Goal: Task Accomplishment & Management: Use online tool/utility

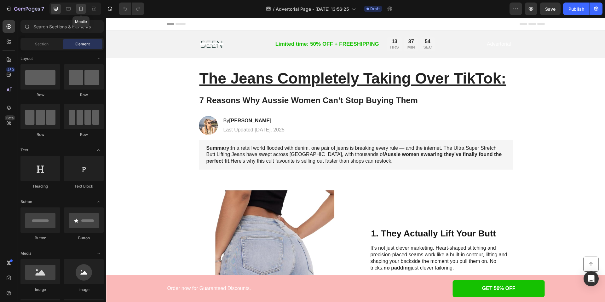
click at [82, 8] on icon at bounding box center [81, 9] width 6 height 6
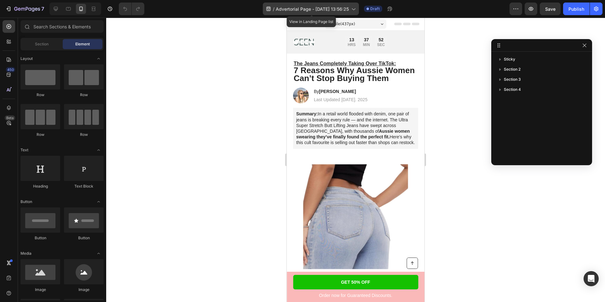
click at [351, 9] on div "/ Advertorial Page - [DATE] 13:56:25" at bounding box center [311, 9] width 96 height 13
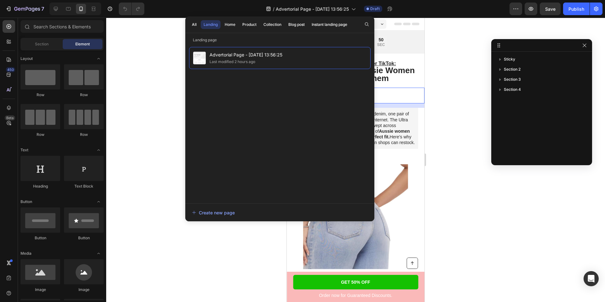
click at [405, 88] on div "Image By [PERSON_NAME] Heading Last Updated [DATE]. [STREET_ADDRESS]" at bounding box center [356, 96] width 138 height 16
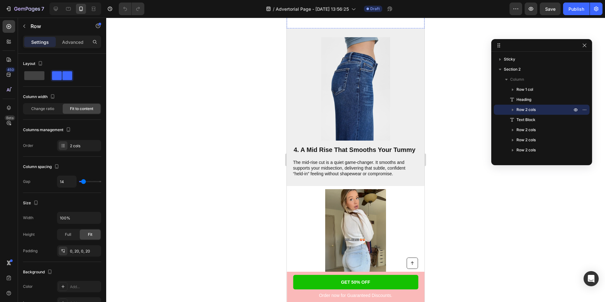
scroll to position [784, 0]
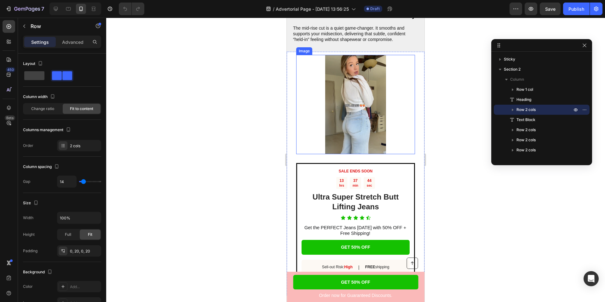
click at [340, 123] on img at bounding box center [355, 104] width 99 height 99
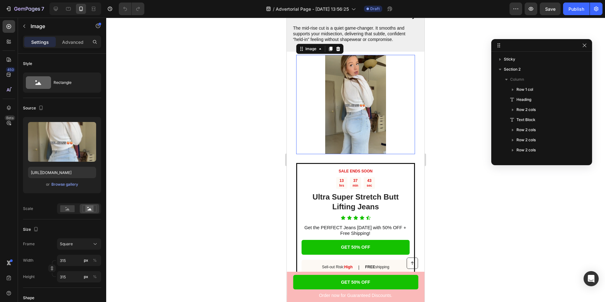
scroll to position [130, 0]
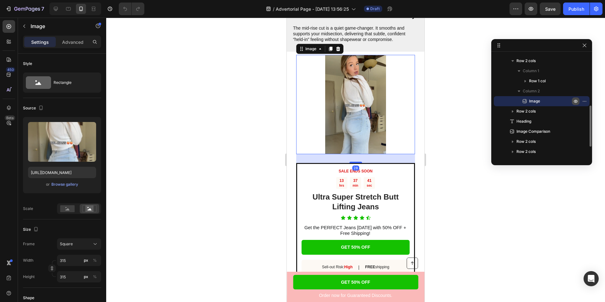
click at [576, 102] on icon "button" at bounding box center [575, 101] width 5 height 5
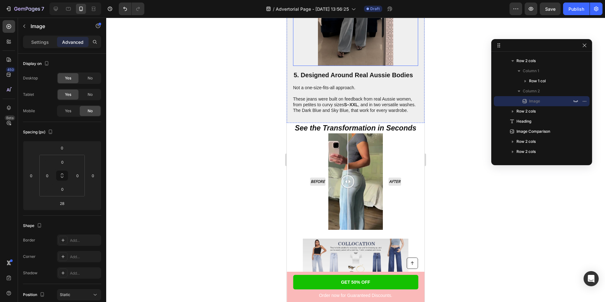
scroll to position [889, 0]
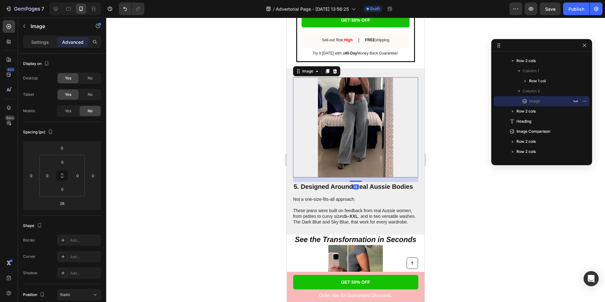
click at [355, 129] on img at bounding box center [355, 127] width 75 height 100
click at [576, 103] on icon "button" at bounding box center [575, 101] width 5 height 5
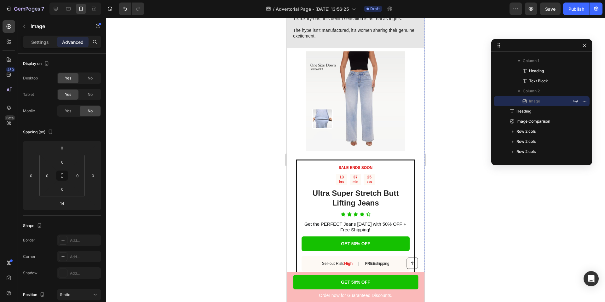
scroll to position [1368, 0]
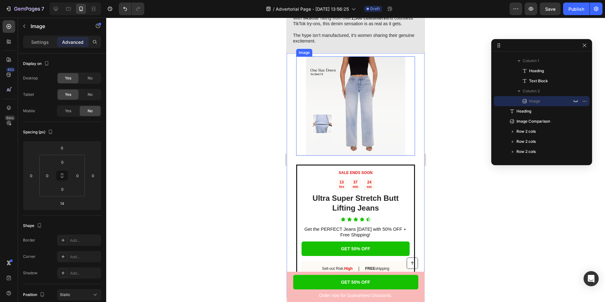
click at [374, 100] on img at bounding box center [355, 105] width 99 height 99
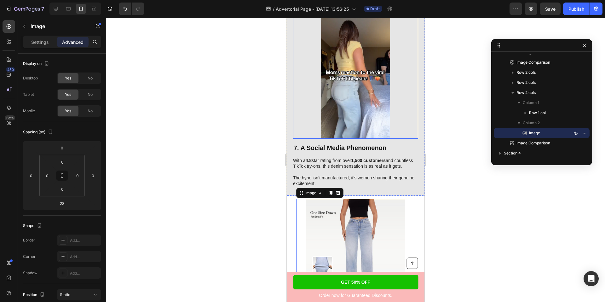
scroll to position [1338, 0]
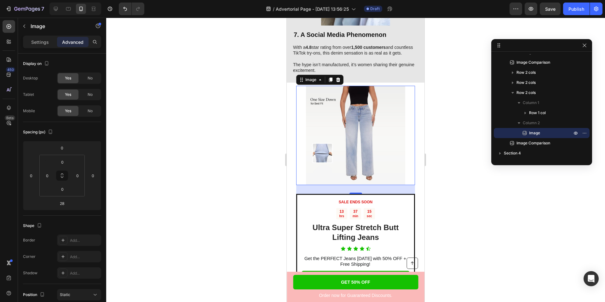
click at [329, 125] on img at bounding box center [355, 135] width 99 height 99
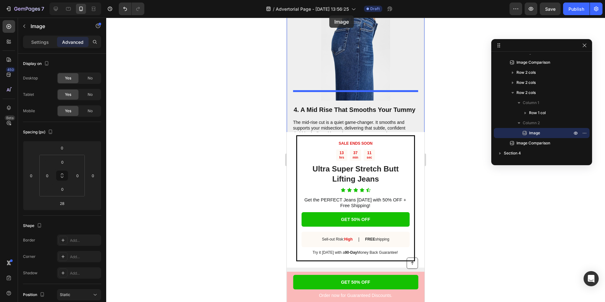
scroll to position [654, 0]
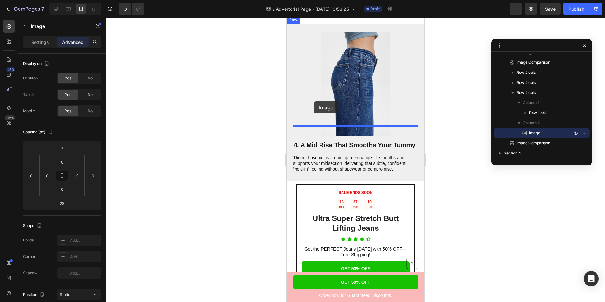
drag, startPoint x: 302, startPoint y: 84, endPoint x: 314, endPoint y: 101, distance: 20.6
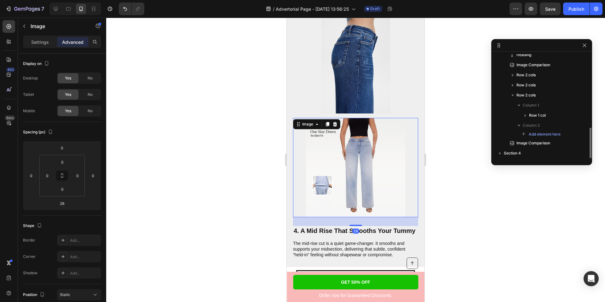
scroll to position [644, 0]
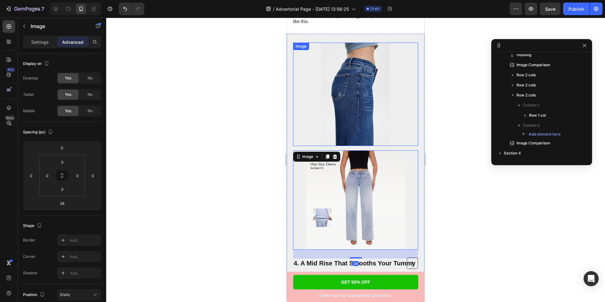
click at [346, 84] on img at bounding box center [355, 94] width 69 height 103
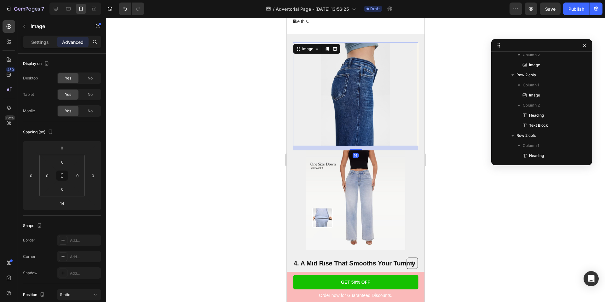
scroll to position [331, 0]
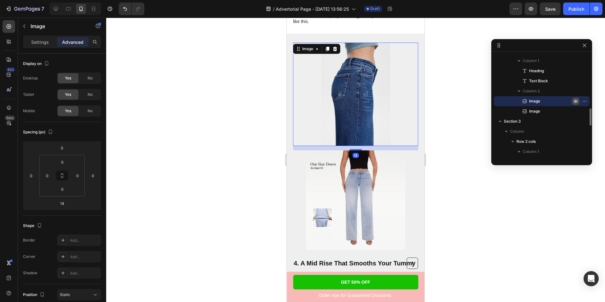
click at [577, 102] on icon "button" at bounding box center [575, 101] width 5 height 5
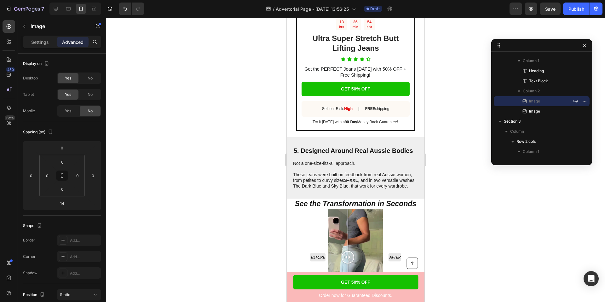
scroll to position [803, 0]
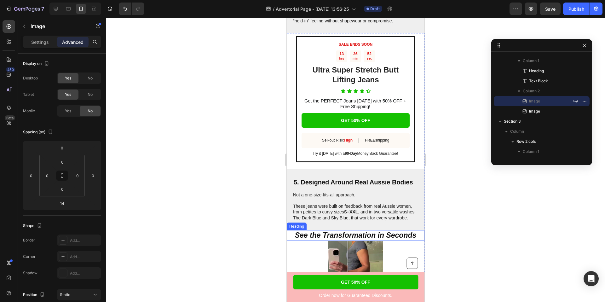
click at [342, 231] on strong "See the Transformation in Seconds" at bounding box center [356, 235] width 122 height 8
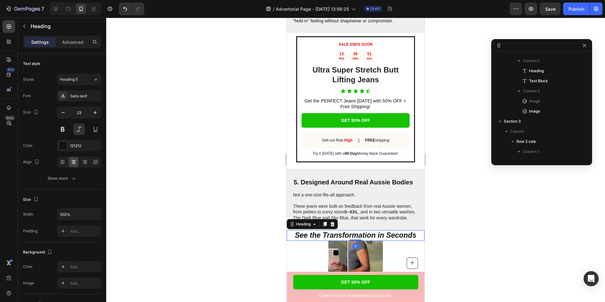
scroll to position [573, 0]
click at [326, 222] on icon at bounding box center [324, 224] width 3 height 4
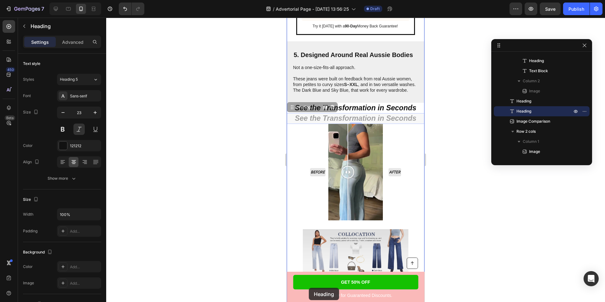
scroll to position [932, 0]
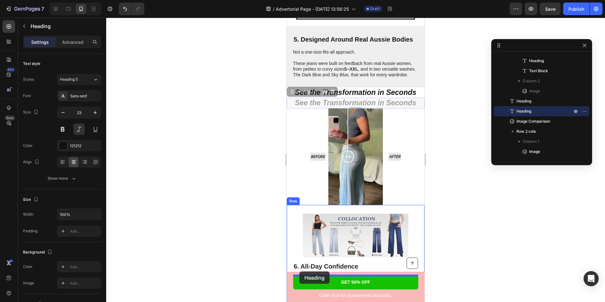
drag, startPoint x: 291, startPoint y: 142, endPoint x: 299, endPoint y: 271, distance: 130.2
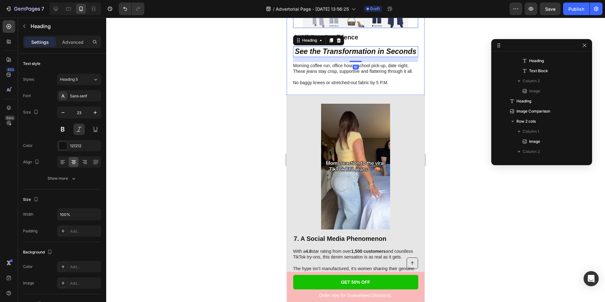
scroll to position [1153, 0]
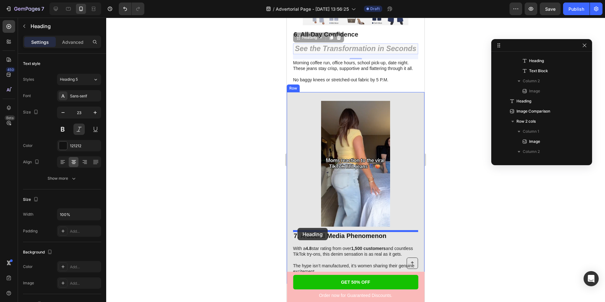
drag, startPoint x: 298, startPoint y: 39, endPoint x: 298, endPoint y: 228, distance: 188.5
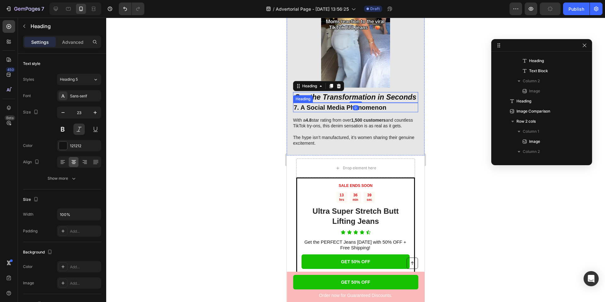
scroll to position [1303, 0]
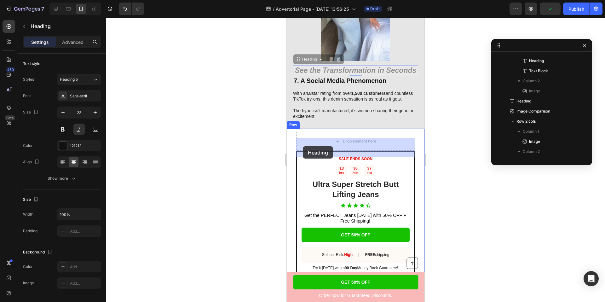
drag, startPoint x: 299, startPoint y: 61, endPoint x: 303, endPoint y: 146, distance: 85.8
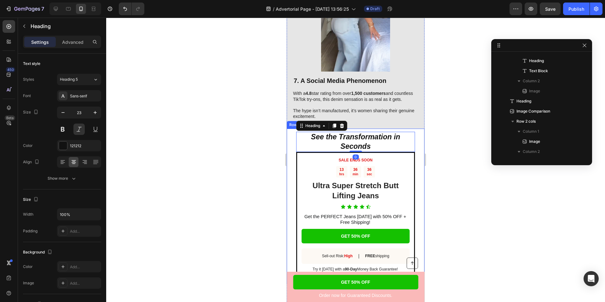
click at [248, 144] on div at bounding box center [355, 160] width 499 height 284
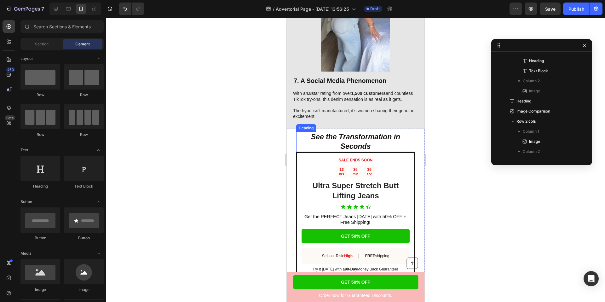
click at [380, 151] on h2 "See the Transformation in Seconds" at bounding box center [355, 142] width 119 height 20
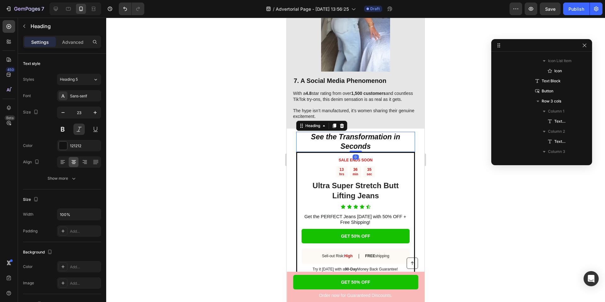
scroll to position [1137, 0]
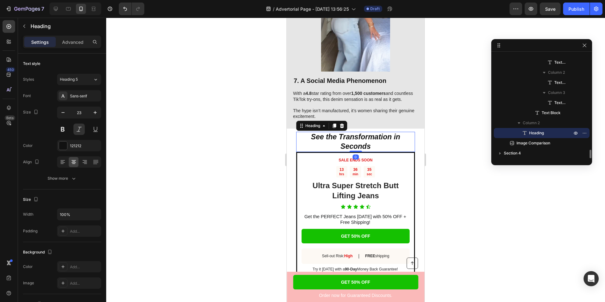
click at [350, 150] on strong "See the Transformation in Seconds" at bounding box center [355, 142] width 89 height 18
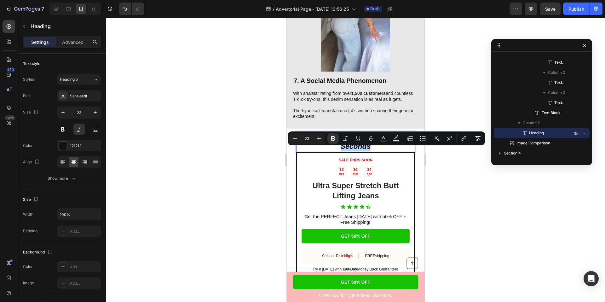
click at [343, 150] on strong "See the Transformation in Seconds" at bounding box center [355, 142] width 89 height 18
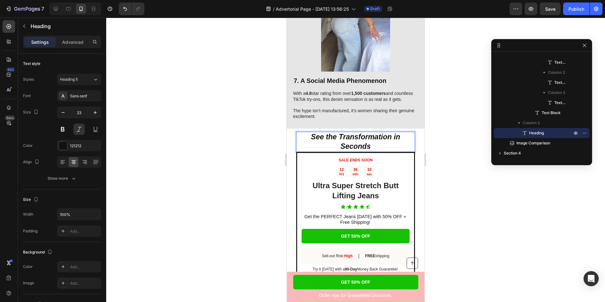
click at [341, 150] on strong "See the Transformation in Seconds" at bounding box center [355, 142] width 89 height 18
click at [230, 113] on div at bounding box center [355, 160] width 499 height 284
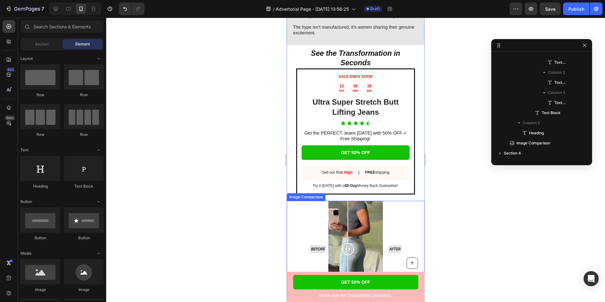
scroll to position [1338, 0]
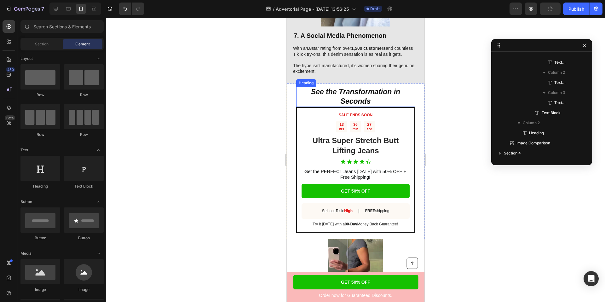
click at [313, 100] on strong "See the Transformation in Seconds" at bounding box center [355, 97] width 89 height 18
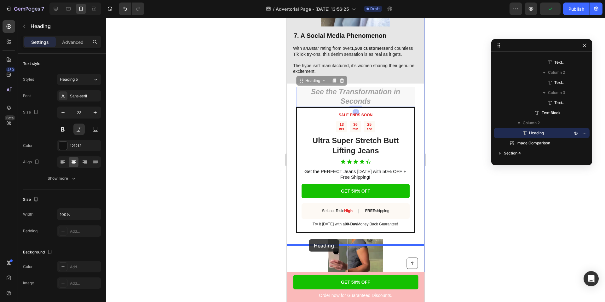
drag, startPoint x: 301, startPoint y: 87, endPoint x: 309, endPoint y: 239, distance: 152.8
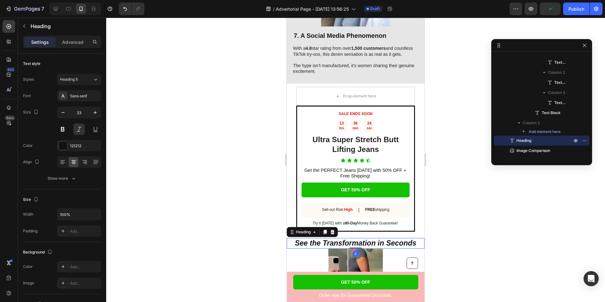
click at [244, 205] on div at bounding box center [355, 160] width 499 height 284
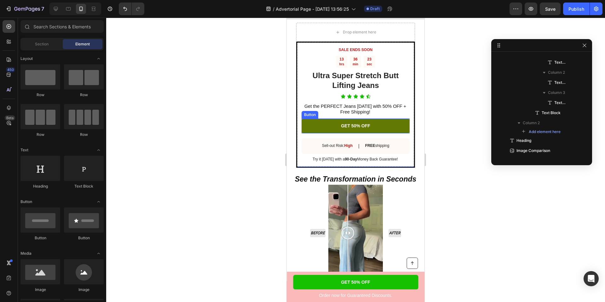
scroll to position [1434, 0]
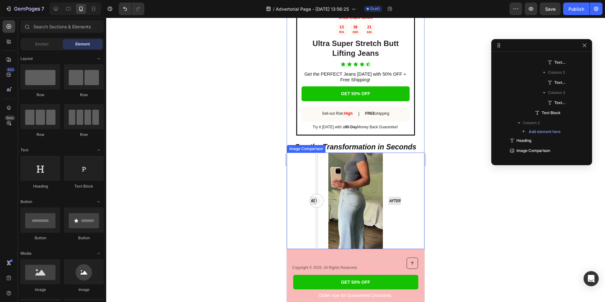
click at [317, 230] on div "Before After" at bounding box center [356, 201] width 96 height 96
click at [362, 183] on div "Before After" at bounding box center [356, 201] width 96 height 96
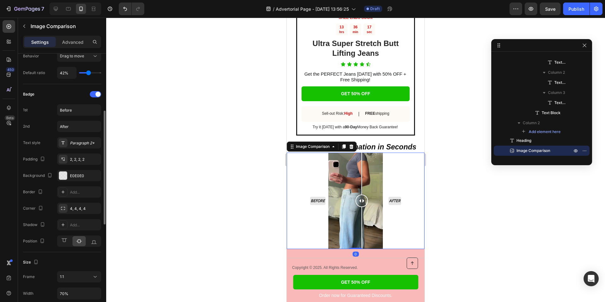
scroll to position [134, 0]
click at [65, 238] on icon at bounding box center [64, 241] width 6 height 6
click at [83, 244] on div at bounding box center [79, 241] width 14 height 10
click at [95, 243] on icon at bounding box center [94, 242] width 6 height 3
click at [79, 242] on icon at bounding box center [79, 241] width 6 height 6
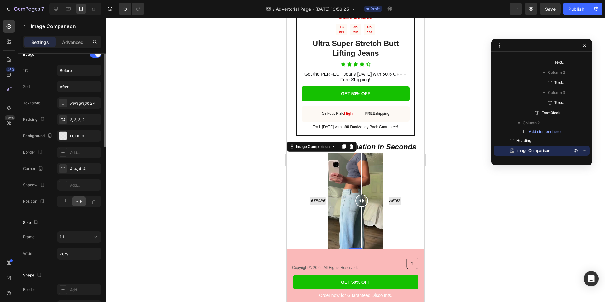
scroll to position [108, 0]
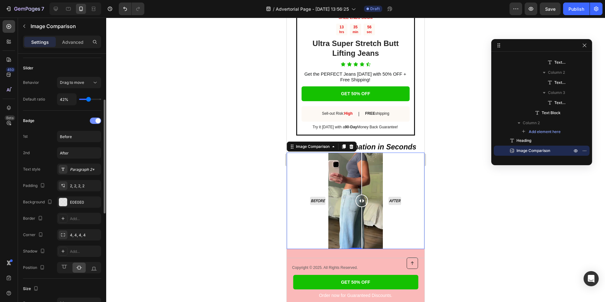
click at [94, 122] on div at bounding box center [95, 121] width 11 height 6
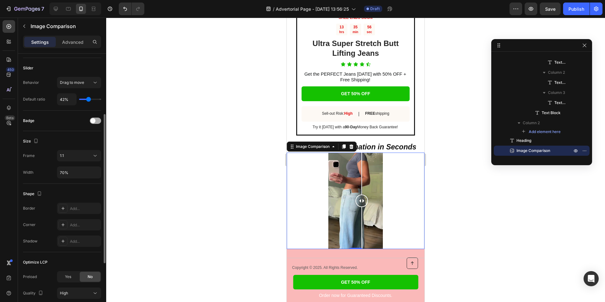
click at [94, 122] on span at bounding box center [92, 120] width 5 height 5
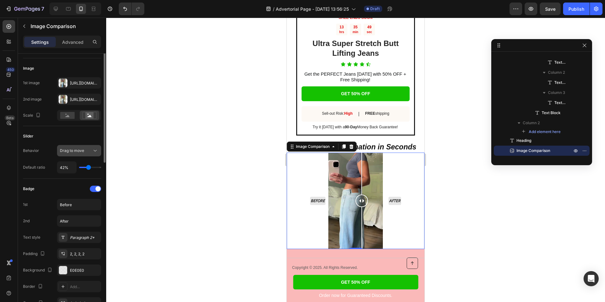
scroll to position [10, 0]
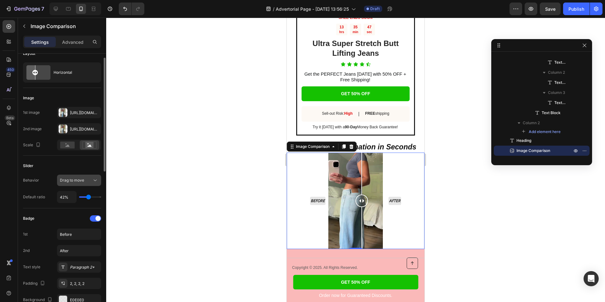
click at [80, 178] on span "Drag to move" at bounding box center [72, 180] width 24 height 5
click at [72, 206] on span "Hover to move" at bounding box center [73, 208] width 26 height 6
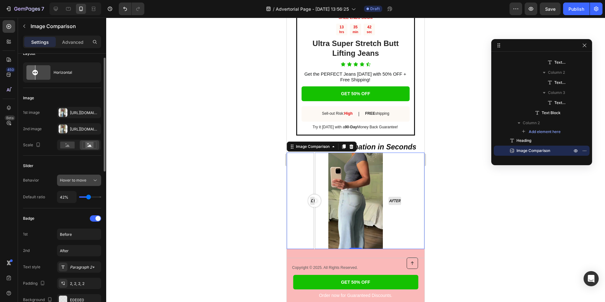
click at [84, 183] on span "Hover to move" at bounding box center [73, 180] width 26 height 6
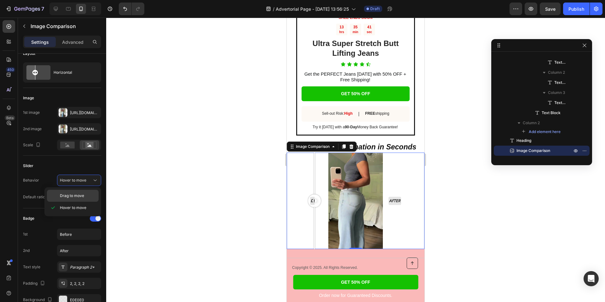
click at [70, 195] on span "Drag to move" at bounding box center [72, 196] width 24 height 6
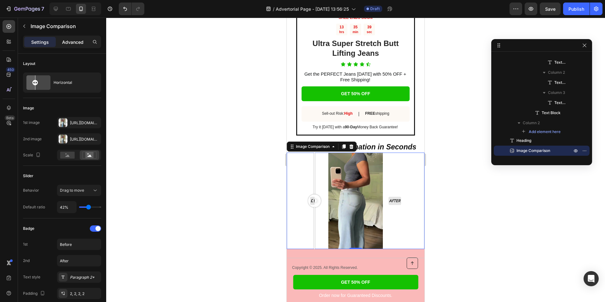
click at [77, 44] on p "Advanced" at bounding box center [72, 42] width 21 height 7
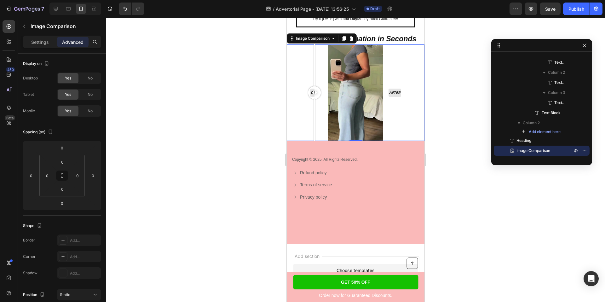
scroll to position [1591, 0]
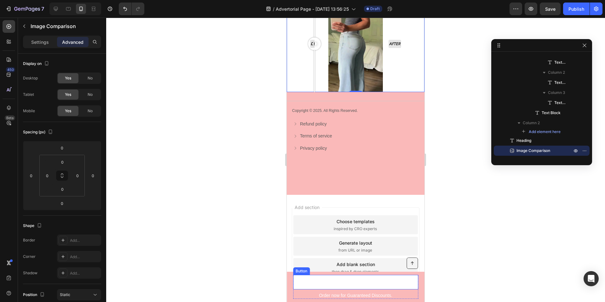
click at [310, 278] on link "GET 50% OFF" at bounding box center [355, 282] width 125 height 14
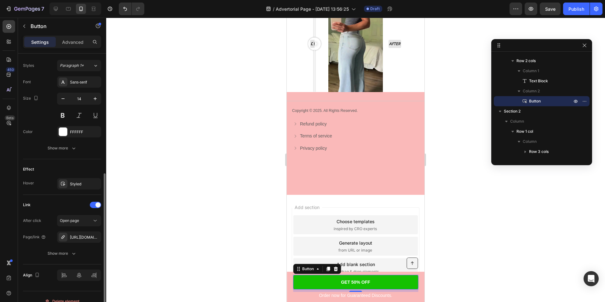
scroll to position [235, 0]
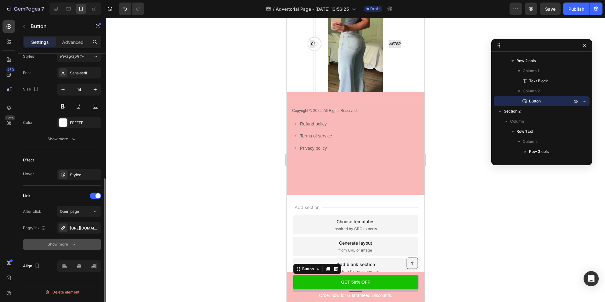
click at [68, 243] on div "Show more" at bounding box center [62, 244] width 29 height 6
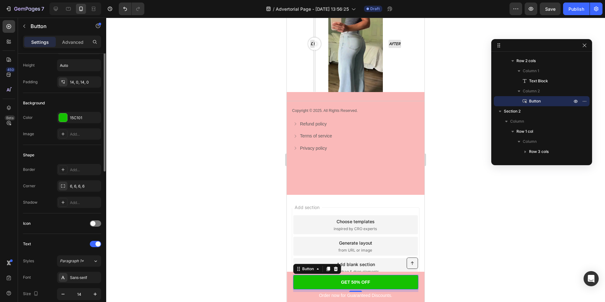
scroll to position [10, 0]
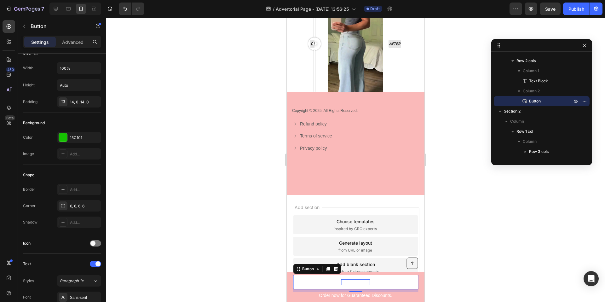
click at [346, 282] on p "GET 50% OFF" at bounding box center [355, 282] width 29 height 6
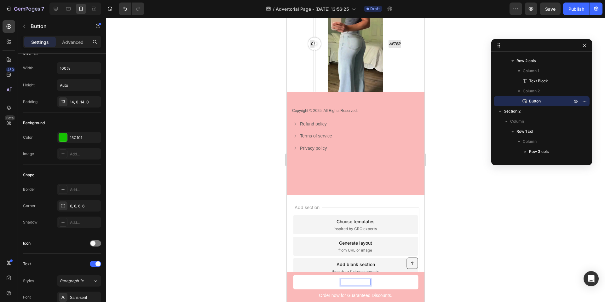
click at [345, 282] on p "GET 50% OFF" at bounding box center [355, 282] width 29 height 6
click at [343, 283] on p "GET 50% OFF" at bounding box center [355, 282] width 29 height 6
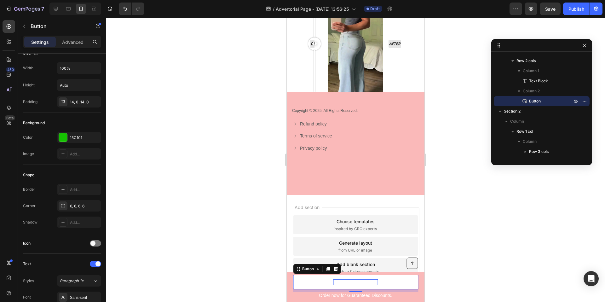
click at [244, 209] on div at bounding box center [355, 160] width 499 height 284
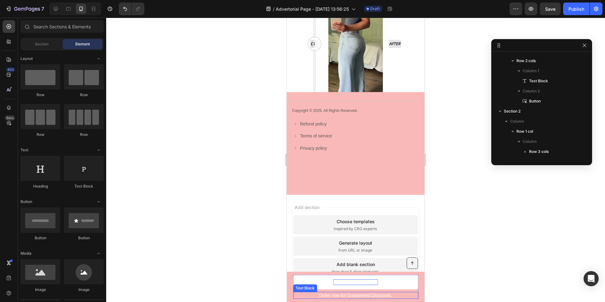
click at [350, 296] on p "Order now for Guaranteed Discounts." at bounding box center [356, 296] width 124 height 6
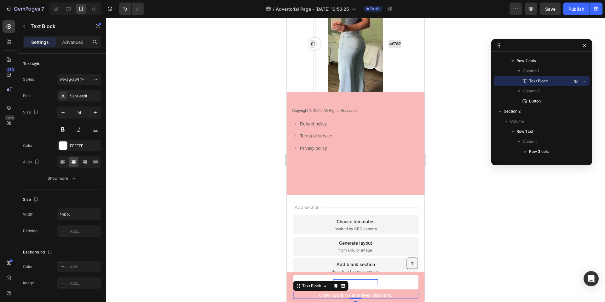
click at [342, 294] on p "Order now for Guaranteed Discounts." at bounding box center [356, 296] width 124 height 6
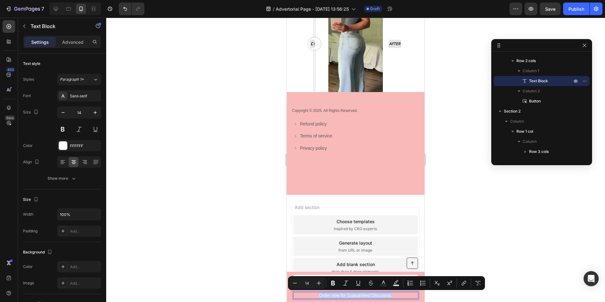
click at [354, 294] on p "Order now for Guaranteed Discounts." at bounding box center [356, 296] width 124 height 6
click at [387, 296] on p "Order now for Guaranteed Discounts." at bounding box center [356, 296] width 124 height 6
drag, startPoint x: 392, startPoint y: 294, endPoint x: 341, endPoint y: 297, distance: 50.5
click at [341, 297] on p "Order now for Guaranteed Discounts." at bounding box center [356, 296] width 124 height 6
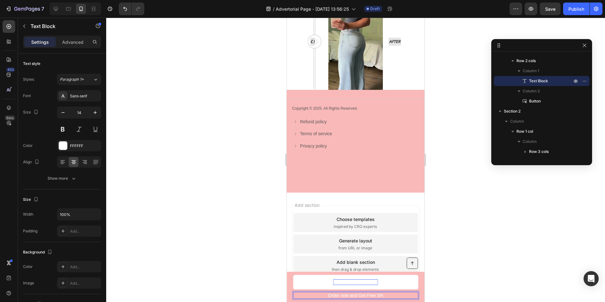
scroll to position [1595, 0]
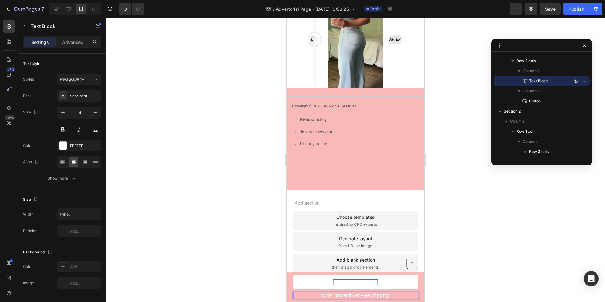
click at [267, 250] on div at bounding box center [355, 160] width 499 height 284
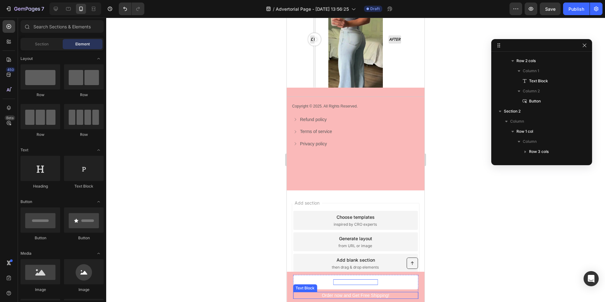
click at [372, 293] on p "Order now and Get Free Shipping!" at bounding box center [356, 296] width 124 height 6
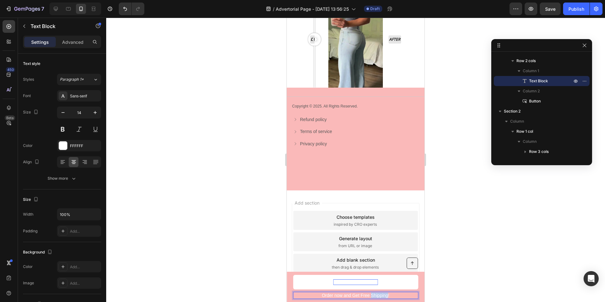
click at [371, 295] on p "Order now and Get Free Shipping!" at bounding box center [356, 296] width 124 height 6
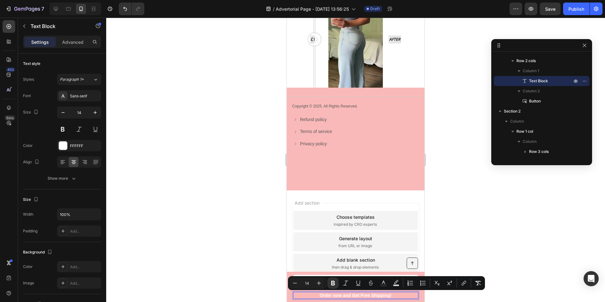
click at [468, 222] on div at bounding box center [355, 160] width 499 height 284
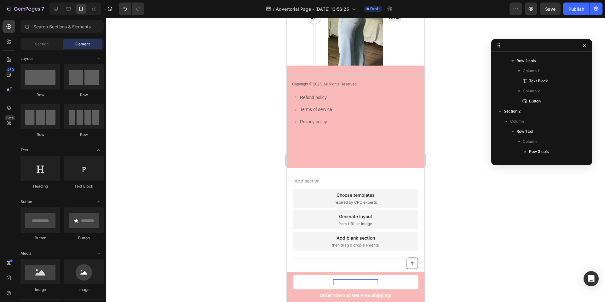
scroll to position [1623, 0]
click at [349, 296] on strong "Order now and Get Free Shipping!" at bounding box center [356, 295] width 72 height 5
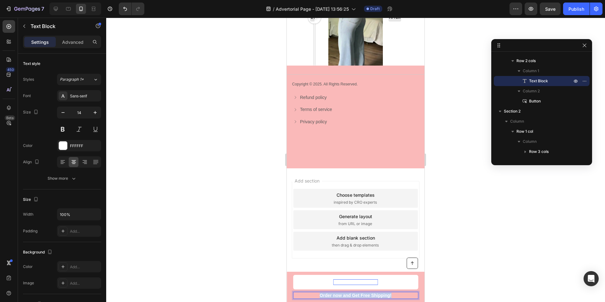
click at [349, 296] on strong "Order now and Get Free Shipping!" at bounding box center [356, 295] width 72 height 5
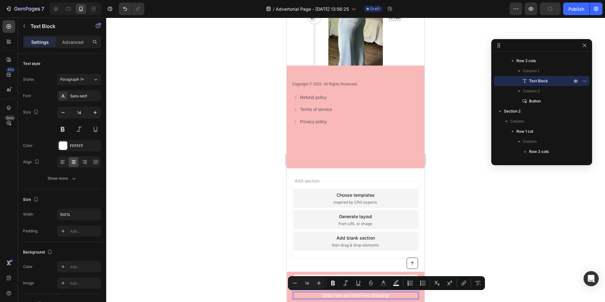
click at [269, 230] on div at bounding box center [355, 160] width 499 height 284
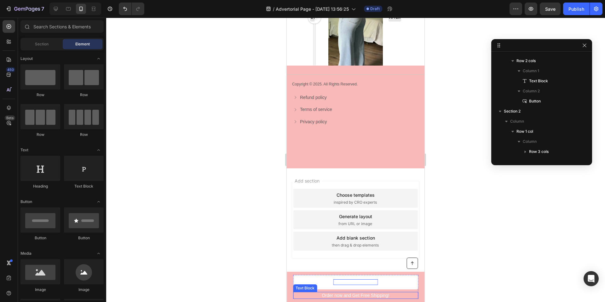
click at [346, 296] on p "Order now and Get Free Shipping!" at bounding box center [356, 296] width 124 height 6
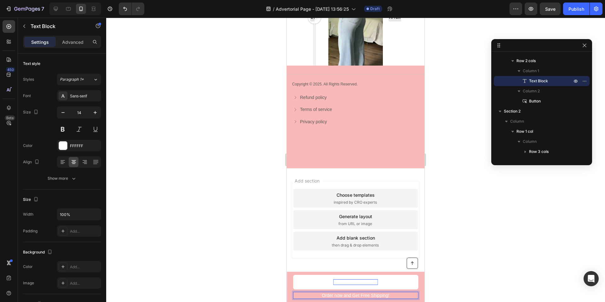
click at [347, 295] on p "Order now and Get Free Shipping!" at bounding box center [356, 296] width 124 height 6
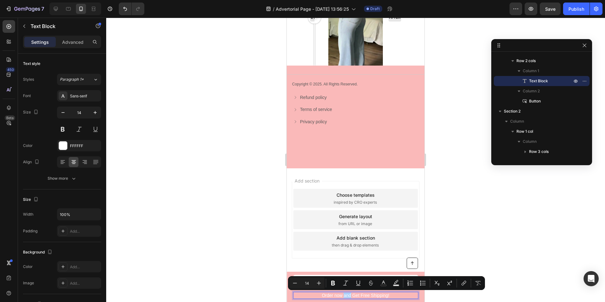
click at [252, 245] on div at bounding box center [355, 160] width 499 height 284
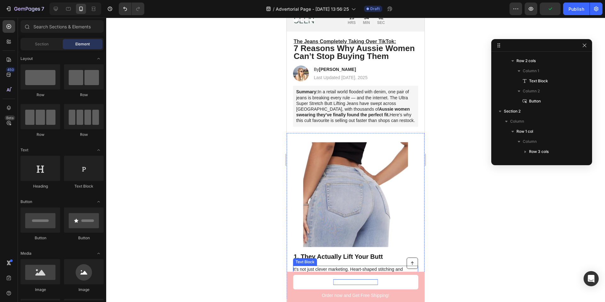
scroll to position [0, 0]
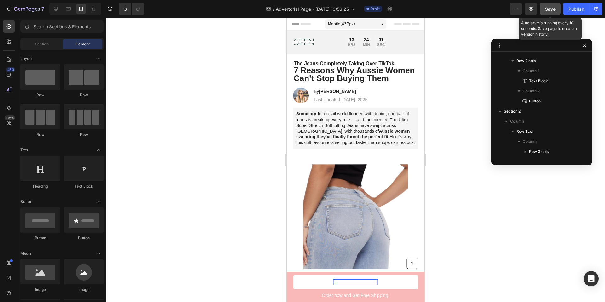
click at [550, 5] on button "Save" at bounding box center [550, 9] width 21 height 13
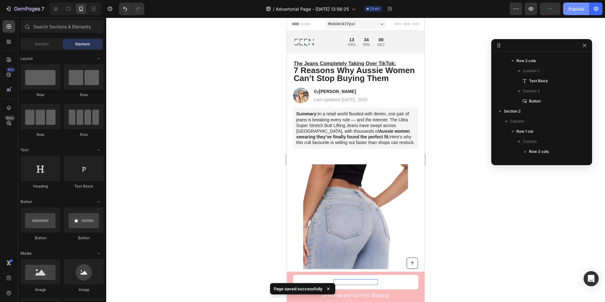
click at [580, 10] on div "Publish" at bounding box center [577, 9] width 16 height 7
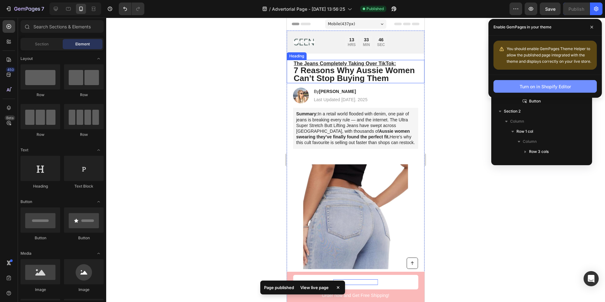
click at [514, 84] on button "Turn on in Shopify Editor" at bounding box center [545, 86] width 103 height 13
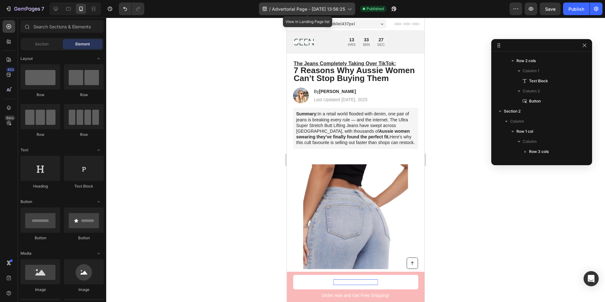
click at [325, 10] on span "Advertorial Page - [DATE] 13:56:25" at bounding box center [308, 9] width 73 height 7
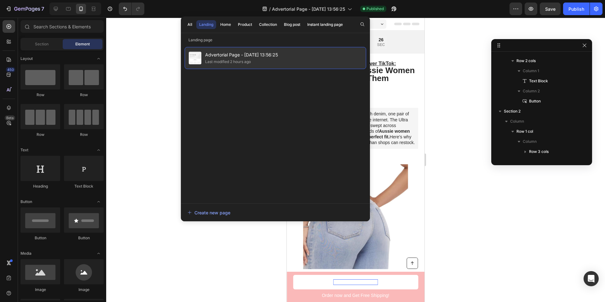
click at [251, 56] on span "Advertorial Page - [DATE] 13:56:25" at bounding box center [241, 55] width 73 height 8
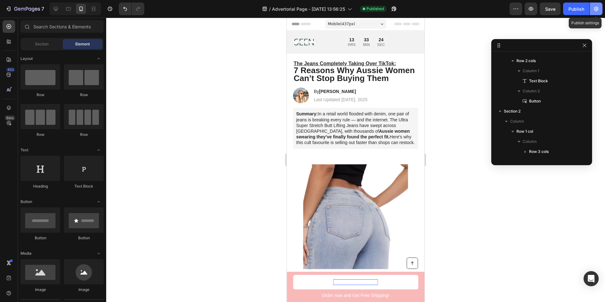
click at [595, 7] on icon "button" at bounding box center [596, 9] width 4 height 5
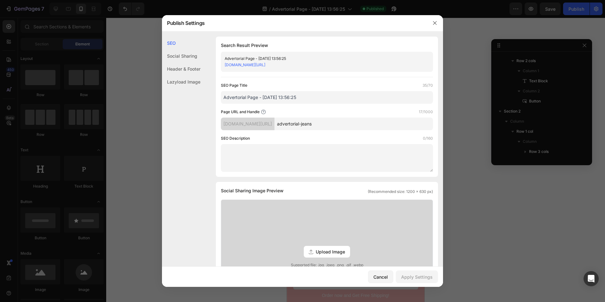
drag, startPoint x: 329, startPoint y: 67, endPoint x: 220, endPoint y: 67, distance: 108.8
click at [220, 67] on div "Search Result Preview Advertorial Page - [DATE] 13:56:25 [DOMAIN_NAME][URL] SEO…" at bounding box center [327, 107] width 222 height 140
copy link "[DOMAIN_NAME][URL]"
click at [279, 82] on div "SEO Page Title 35/70" at bounding box center [327, 85] width 212 height 6
click at [312, 124] on input "advertorial-jeans" at bounding box center [354, 124] width 159 height 13
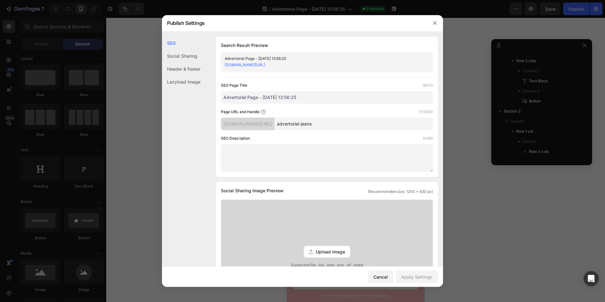
click at [312, 124] on input "advertorial-jeans" at bounding box center [354, 124] width 159 height 13
type input "BBL-Jeans-Blog"
click at [369, 133] on div "SEO Page Title 35/70 Advertorial Page - [DATE] 13:56:25 Page URL and Handle 14/…" at bounding box center [327, 127] width 212 height 90
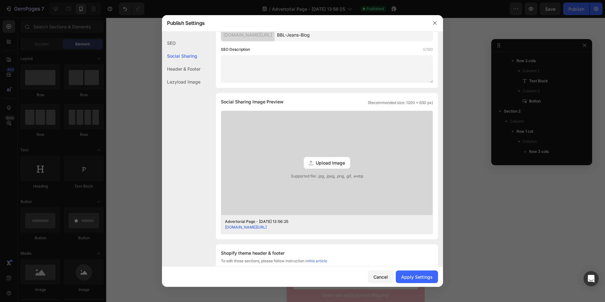
scroll to position [102, 0]
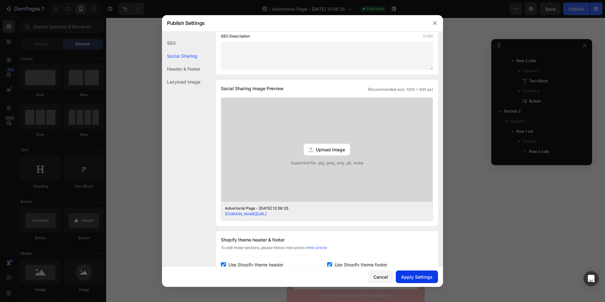
click at [404, 276] on div "Apply Settings" at bounding box center [417, 277] width 32 height 7
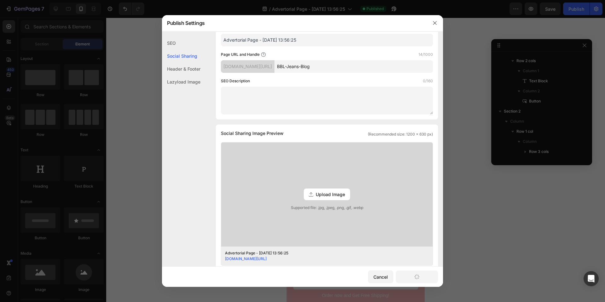
scroll to position [0, 0]
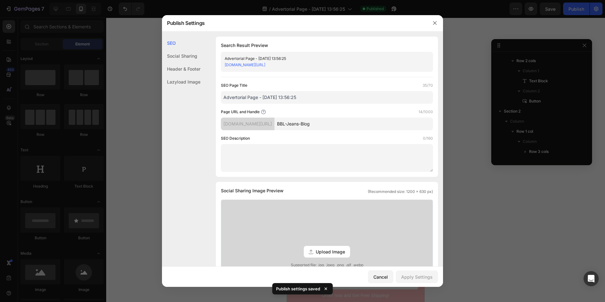
drag, startPoint x: 322, startPoint y: 63, endPoint x: 222, endPoint y: 63, distance: 99.9
click at [222, 63] on div "Advertorial Page - [DATE] 13:56:25 [DOMAIN_NAME][URL]" at bounding box center [327, 62] width 212 height 20
copy link "[DOMAIN_NAME][URL]"
click at [239, 65] on link "[DOMAIN_NAME][URL]" at bounding box center [245, 64] width 41 height 5
click at [437, 22] on icon "button" at bounding box center [434, 22] width 5 height 5
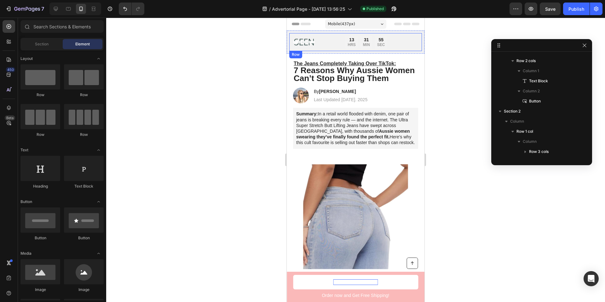
click at [325, 36] on div "Image Limited time: 50% OFF + FREESHIPPING Text Block 13 HRS 31 MIN 55 SEC Coun…" at bounding box center [355, 42] width 133 height 18
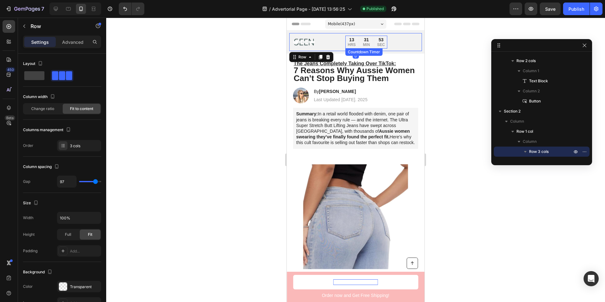
click at [361, 43] on div "31 MIN" at bounding box center [367, 42] width 12 height 13
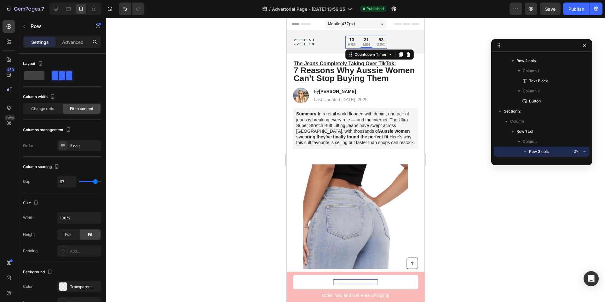
scroll to position [160, 0]
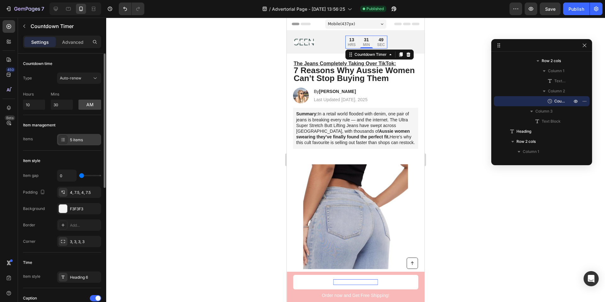
click at [66, 141] on div at bounding box center [63, 139] width 9 height 9
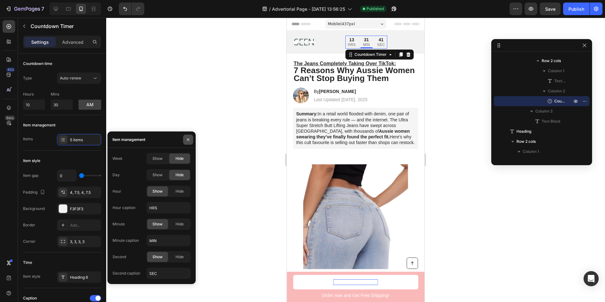
click at [187, 142] on icon "button" at bounding box center [188, 139] width 5 height 5
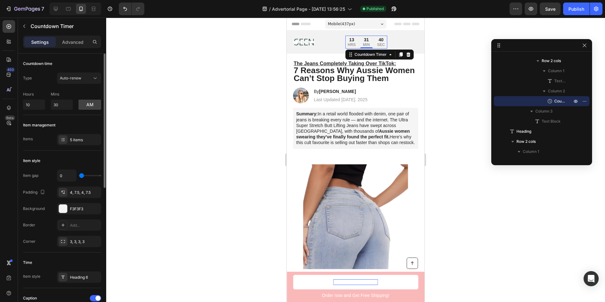
click at [84, 177] on div "0" at bounding box center [79, 176] width 44 height 12
type input "9"
type input "18"
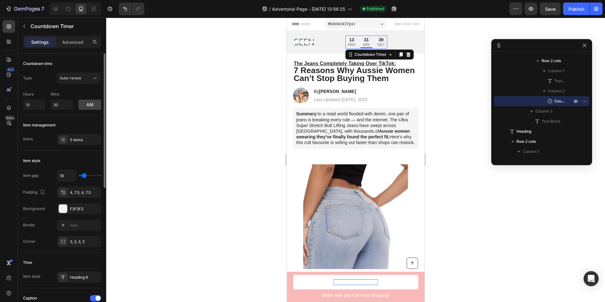
type input "28"
type input "31"
type input "34"
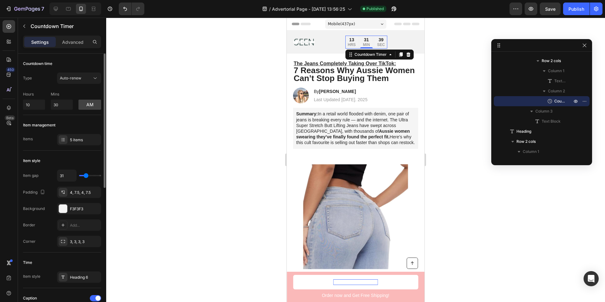
type input "34"
type input "41"
type input "44"
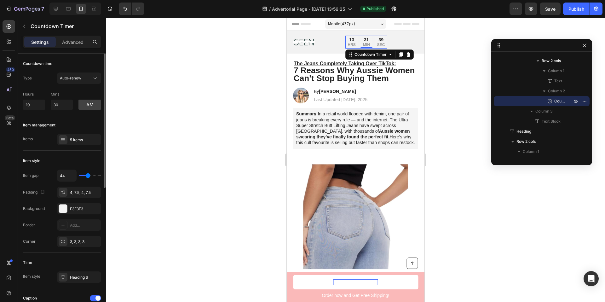
type input "46"
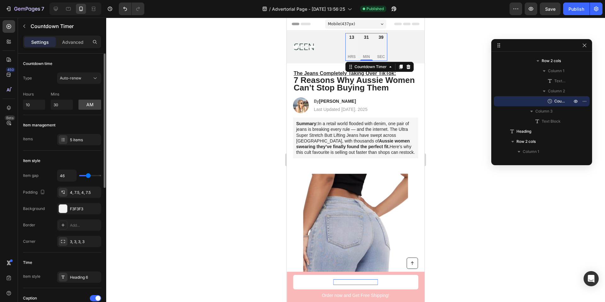
type input "47"
type input "48"
type input "47"
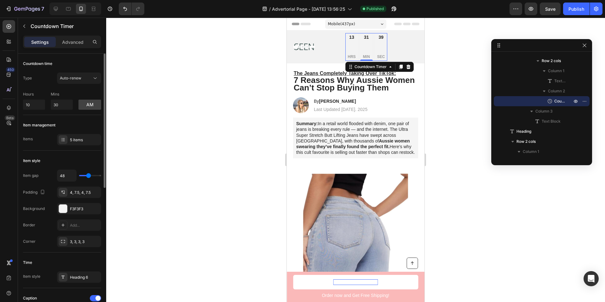
type input "47"
type input "46"
type input "45"
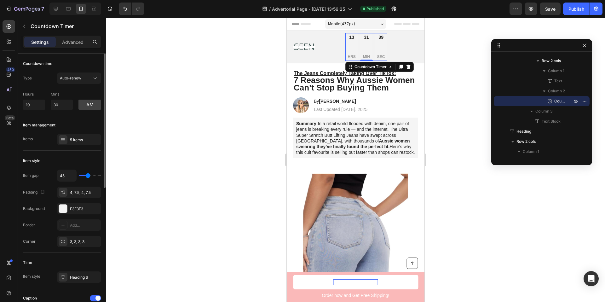
type input "43"
type input "41"
type input "38"
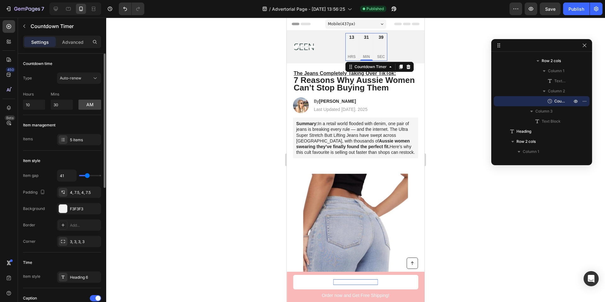
type input "38"
type input "33"
type input "25"
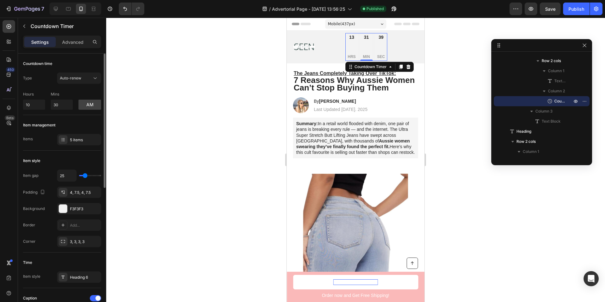
type input "15"
type input "6"
type input "0"
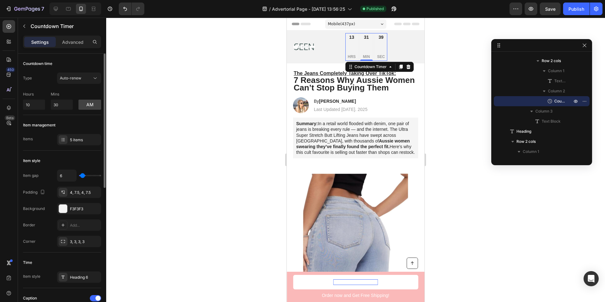
type input "0"
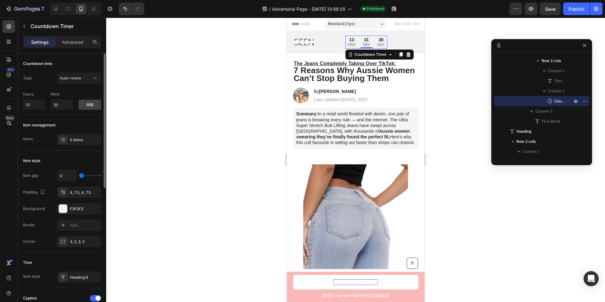
drag, startPoint x: 83, startPoint y: 177, endPoint x: 73, endPoint y: 175, distance: 9.9
click at [79, 175] on input "range" at bounding box center [90, 175] width 22 height 1
click at [76, 192] on div "4, 7.5, 4, 7.5" at bounding box center [79, 193] width 18 height 6
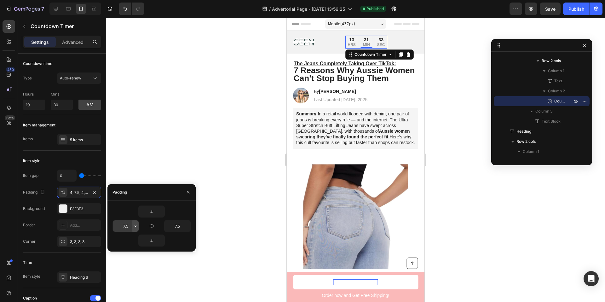
click at [135, 228] on icon "button" at bounding box center [135, 225] width 5 height 5
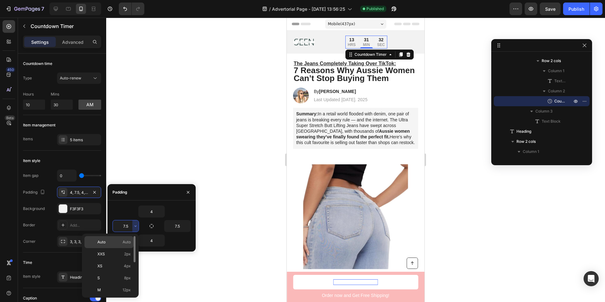
click at [121, 244] on p "Auto Auto" at bounding box center [113, 242] width 33 height 6
type input "Auto"
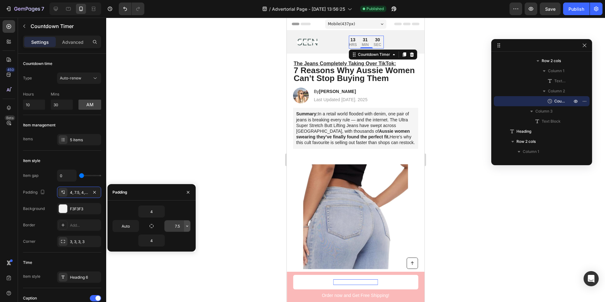
click at [185, 226] on icon "button" at bounding box center [187, 225] width 5 height 5
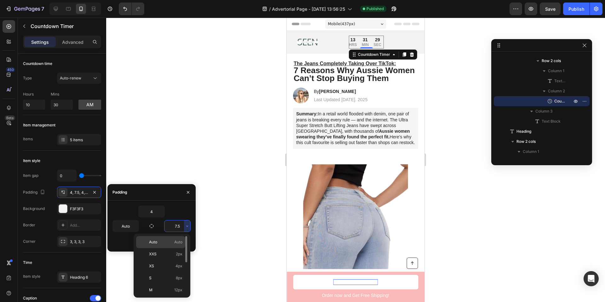
click at [160, 242] on p "Auto Auto" at bounding box center [165, 242] width 33 height 6
type input "Auto"
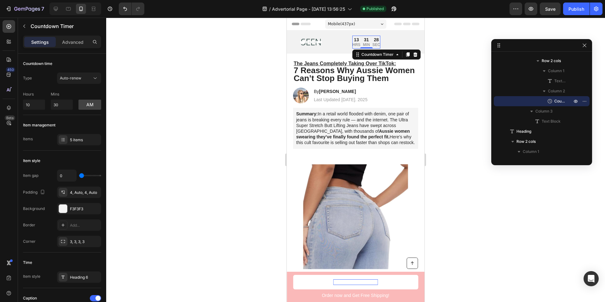
click at [182, 147] on div at bounding box center [355, 160] width 499 height 284
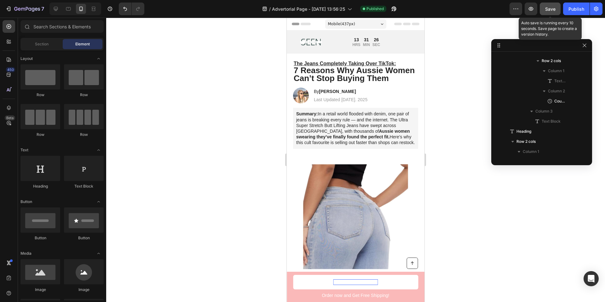
click at [552, 14] on button "Save" at bounding box center [550, 9] width 21 height 13
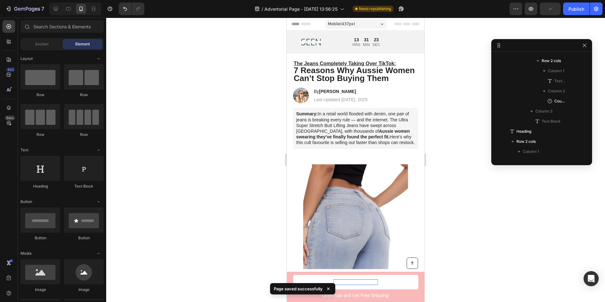
click at [302, 24] on span "Header" at bounding box center [306, 24] width 14 height 6
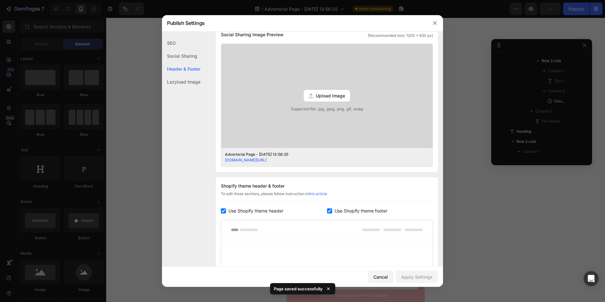
scroll to position [265, 0]
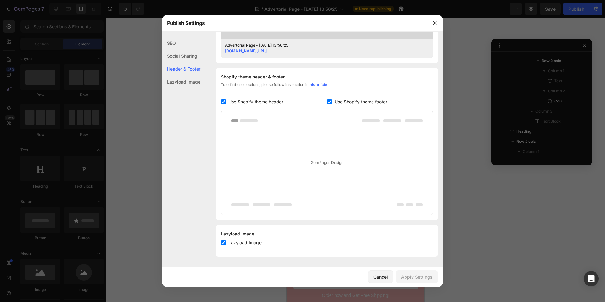
click at [271, 101] on span "Use Shopify theme header" at bounding box center [256, 102] width 55 height 8
checkbox input "false"
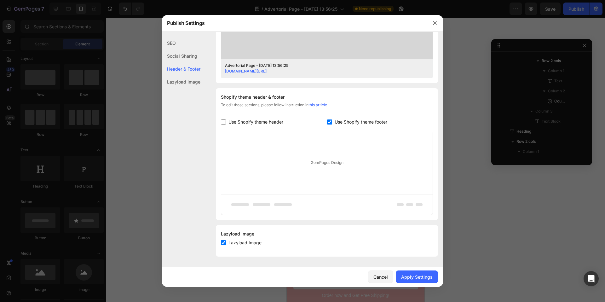
scroll to position [245, 0]
click at [413, 279] on div "Apply Settings" at bounding box center [417, 277] width 32 height 7
click at [437, 25] on icon "button" at bounding box center [434, 22] width 5 height 5
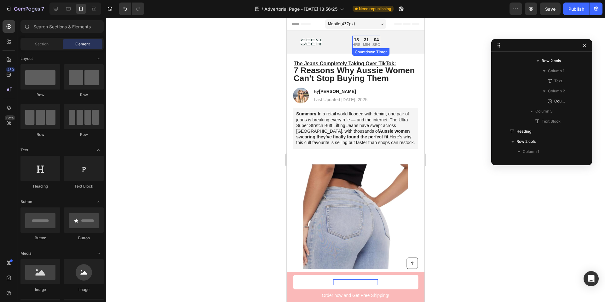
click at [364, 43] on p "MIN" at bounding box center [366, 45] width 7 height 5
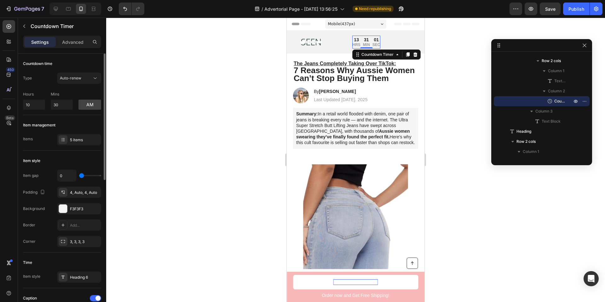
type input "11"
type input "12"
click at [83, 176] on input "range" at bounding box center [90, 175] width 22 height 1
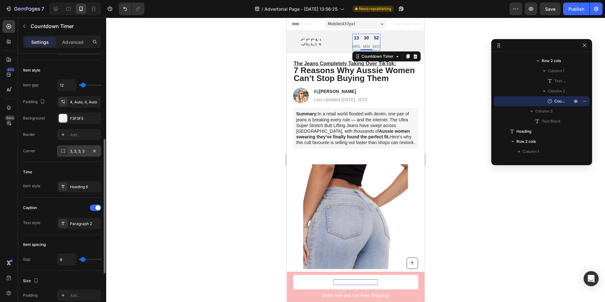
scroll to position [136, 0]
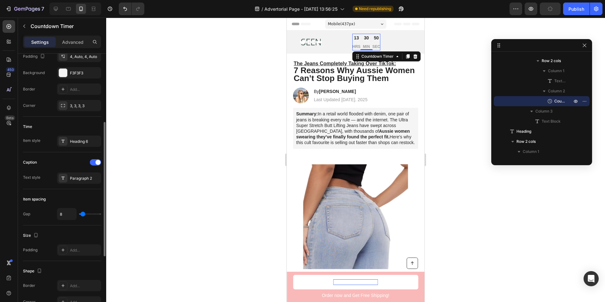
drag, startPoint x: 85, startPoint y: 213, endPoint x: 96, endPoint y: 214, distance: 10.8
click at [96, 214] on div "8" at bounding box center [79, 214] width 44 height 12
type input "15"
type input "31"
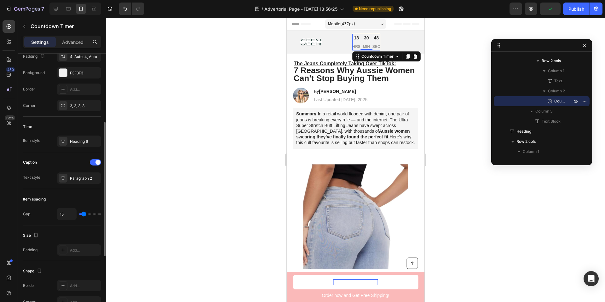
type input "31"
type input "39"
type input "48"
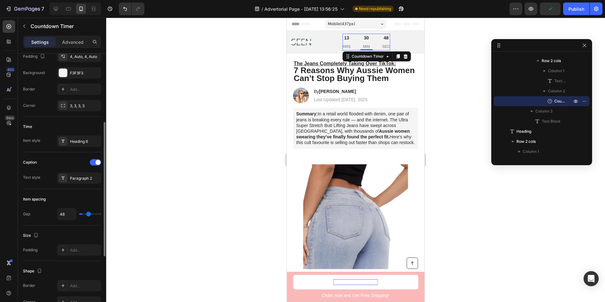
type input "54"
type input "59"
type input "62"
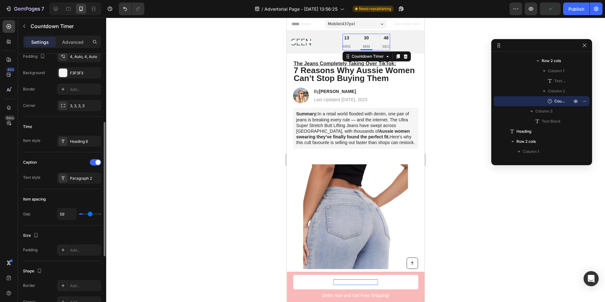
type input "62"
type input "64"
type input "65"
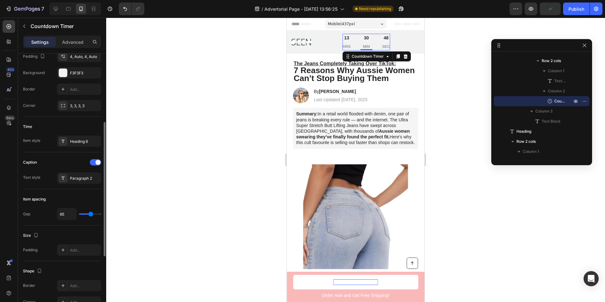
type input "66"
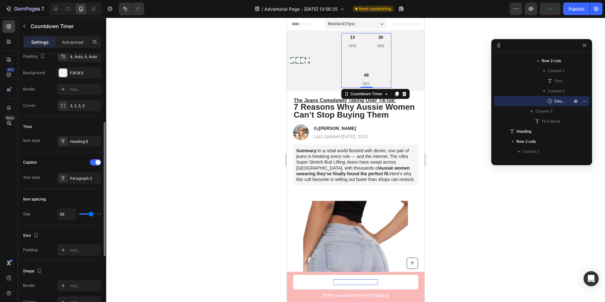
type input "65"
type input "64"
type input "63"
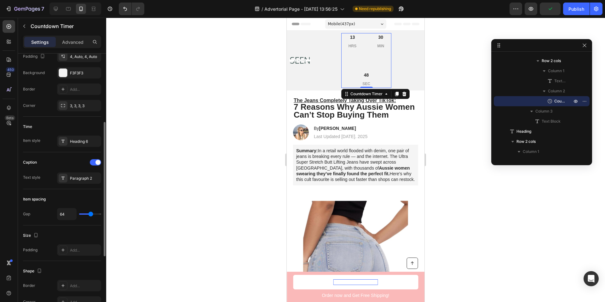
type input "63"
type input "61"
type input "57"
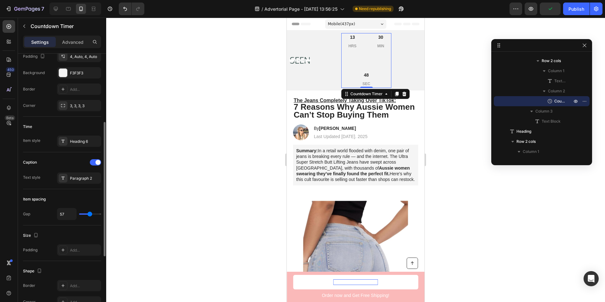
type input "51"
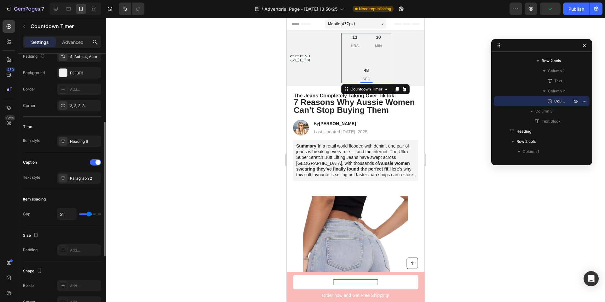
type input "44"
type input "35"
type input "24"
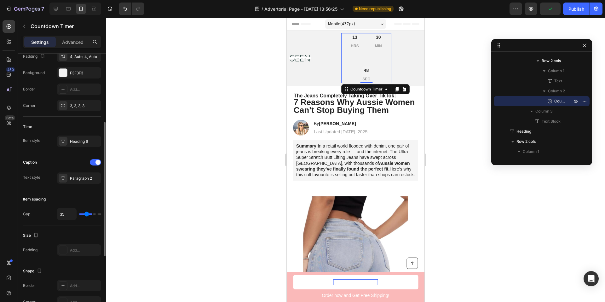
type input "24"
type input "14"
type input "6"
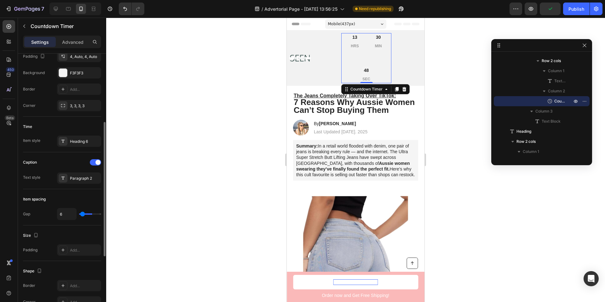
type input "0"
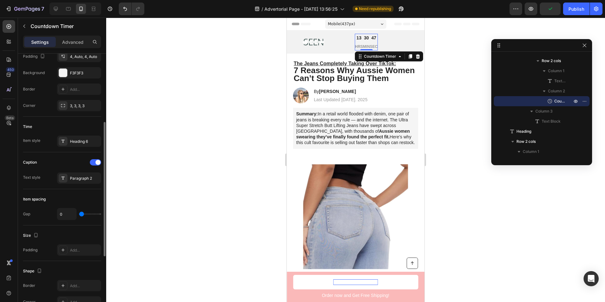
type input "0"
click at [81, 214] on input "range" at bounding box center [90, 213] width 22 height 1
type input "2"
type input "5"
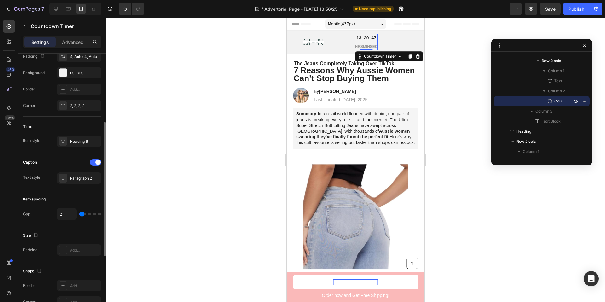
type input "5"
type input "7"
type input "10"
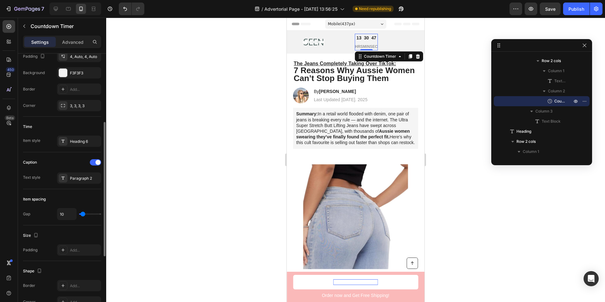
type input "12"
type input "14"
type input "17"
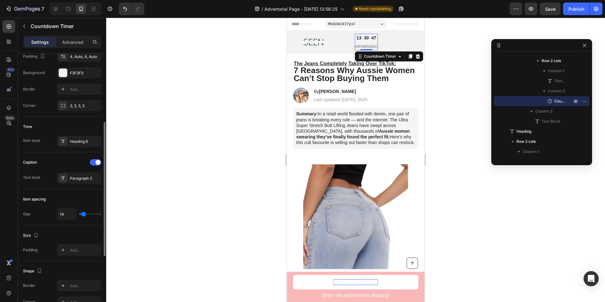
type input "17"
type input "21"
type input "25"
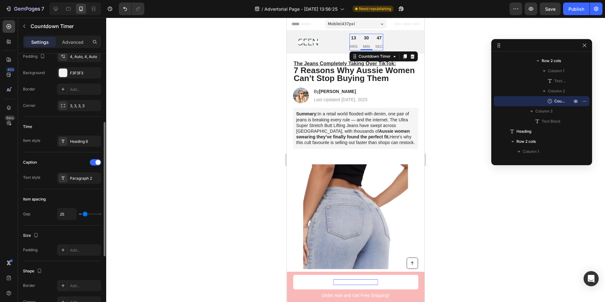
type input "31"
type input "35"
type input "38"
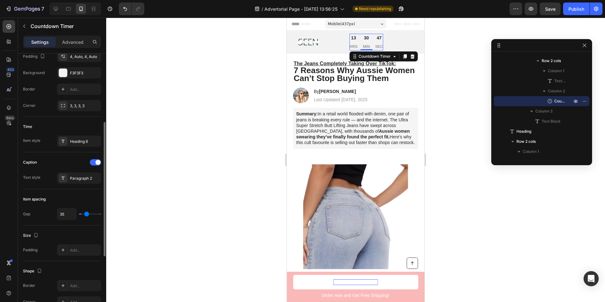
type input "38"
type input "40"
type input "41"
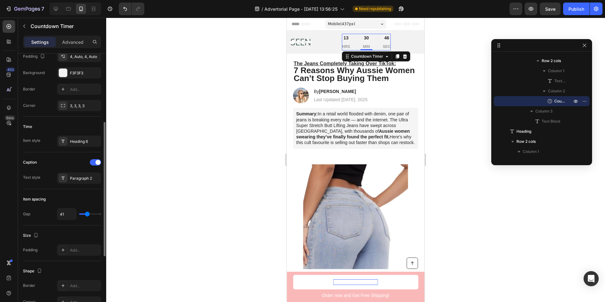
type input "40"
type input "38"
type input "37"
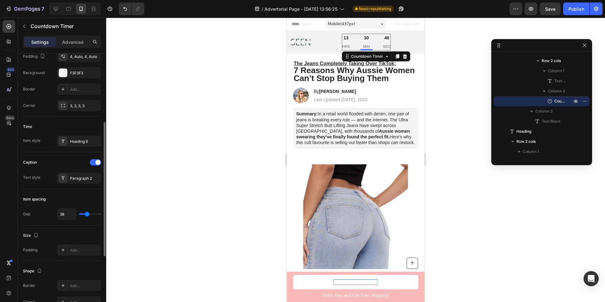
type input "37"
type input "35"
type input "33"
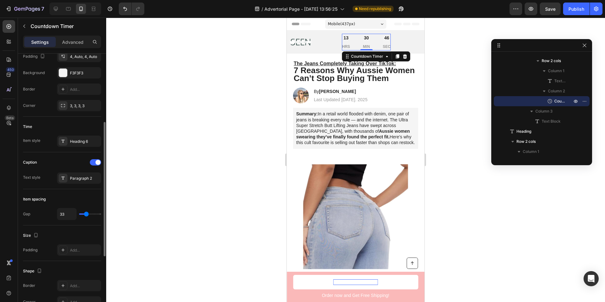
type input "30"
type input "28"
type input "27"
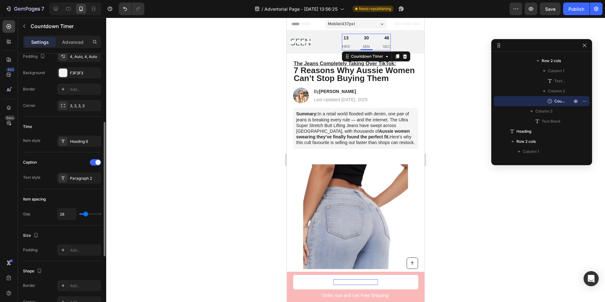
type input "27"
type input "25"
type input "24"
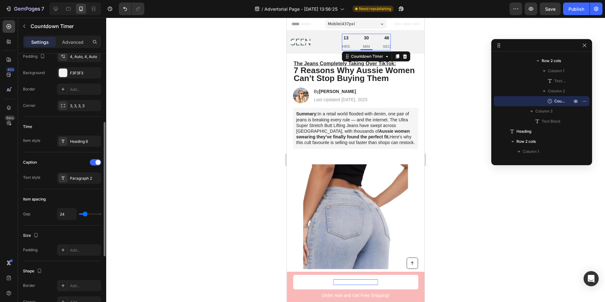
type input "23"
type input "22"
type input "21"
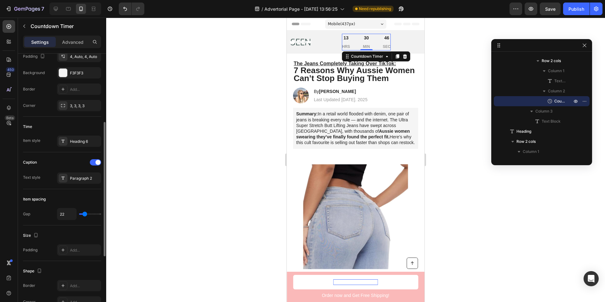
type input "21"
type input "20"
type input "19"
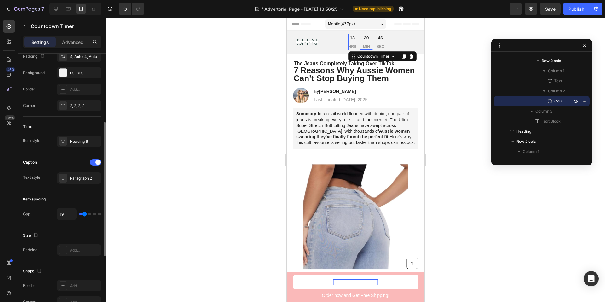
type input "18"
type input "17"
type input "16"
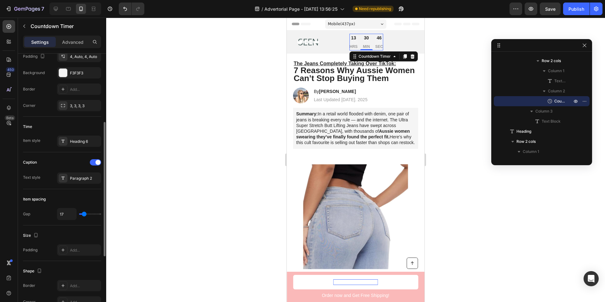
type input "16"
type input "15"
type input "14"
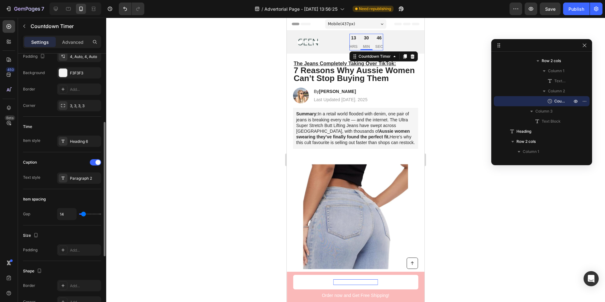
type input "12"
type input "10"
type input "8"
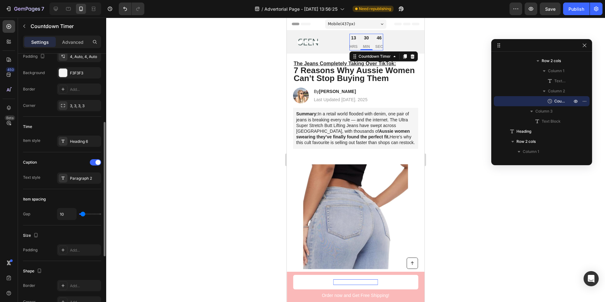
type input "8"
type input "7"
click at [83, 214] on input "range" at bounding box center [90, 213] width 22 height 1
click at [94, 162] on div at bounding box center [95, 162] width 11 height 6
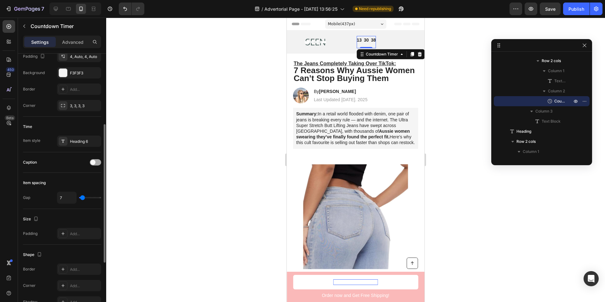
click at [94, 162] on span at bounding box center [92, 162] width 5 height 5
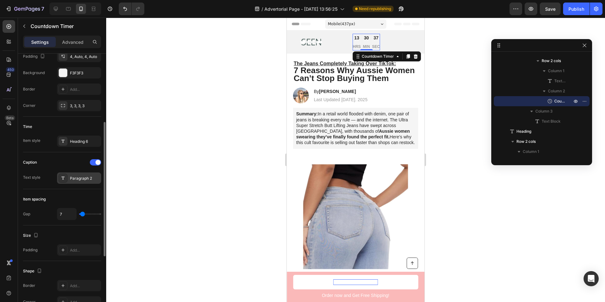
click at [83, 179] on div "Paragraph 2" at bounding box center [85, 179] width 30 height 6
click at [71, 162] on div "Caption" at bounding box center [62, 162] width 78 height 10
click at [70, 183] on div "Paragraph 2" at bounding box center [79, 177] width 44 height 11
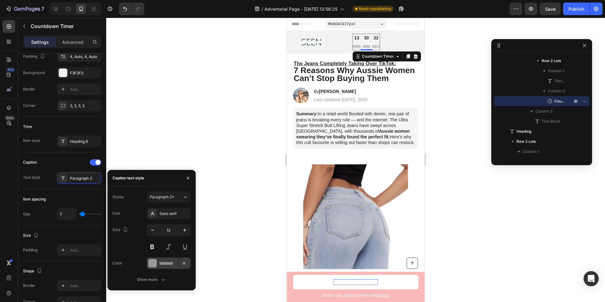
click at [153, 262] on div at bounding box center [152, 263] width 8 height 8
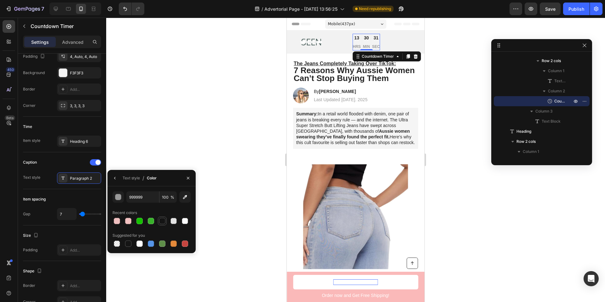
click at [162, 223] on div at bounding box center [162, 221] width 6 height 6
type input "141414"
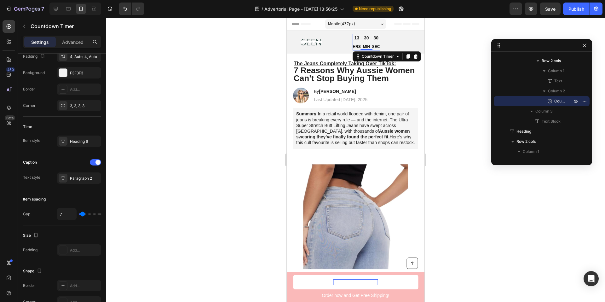
click at [173, 142] on div at bounding box center [355, 160] width 499 height 284
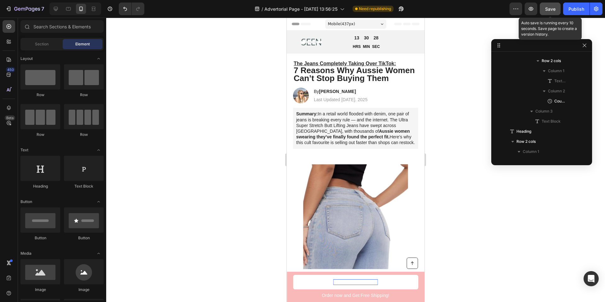
click at [550, 10] on span "Save" at bounding box center [550, 8] width 10 height 5
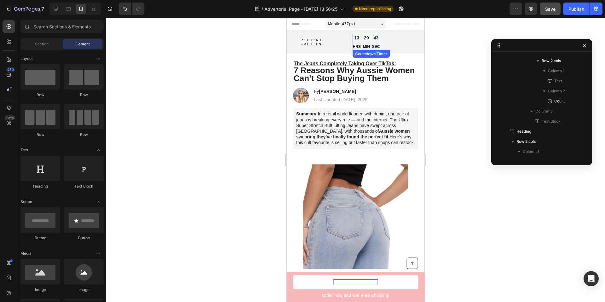
click at [362, 43] on div "13 HRS 29 MIN 43 SEC" at bounding box center [366, 42] width 27 height 17
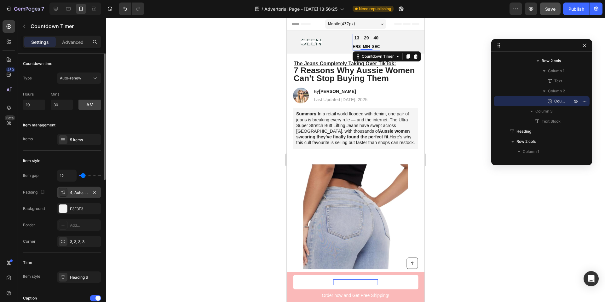
click at [77, 193] on div "4, Auto, 4, Auto" at bounding box center [79, 193] width 18 height 6
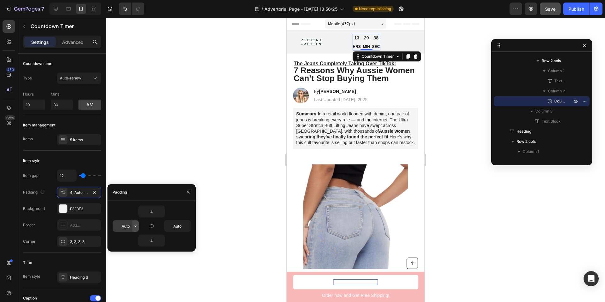
click at [133, 227] on icon "button" at bounding box center [135, 225] width 5 height 5
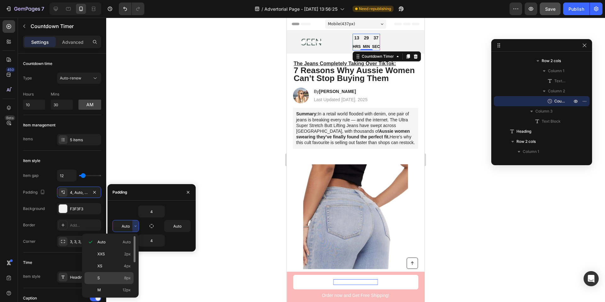
click at [110, 281] on p "S 8px" at bounding box center [113, 278] width 33 height 6
type input "8"
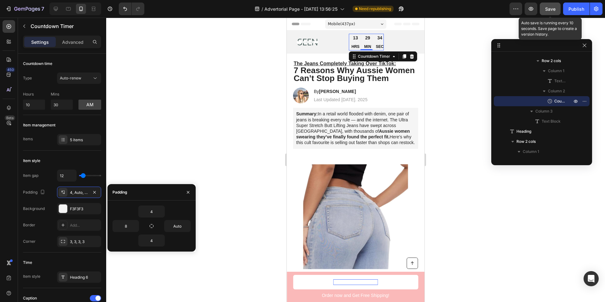
click at [547, 9] on span "Save" at bounding box center [550, 8] width 10 height 5
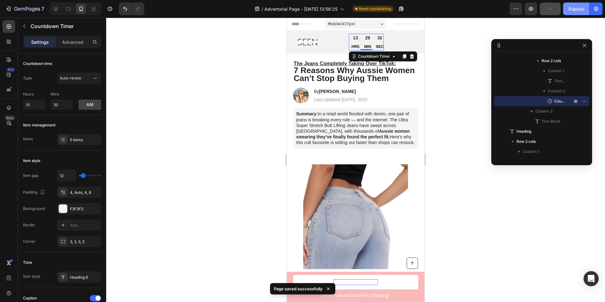
click at [577, 12] on button "Publish" at bounding box center [576, 9] width 26 height 13
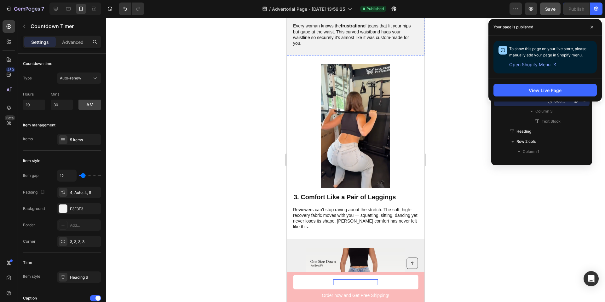
scroll to position [585, 0]
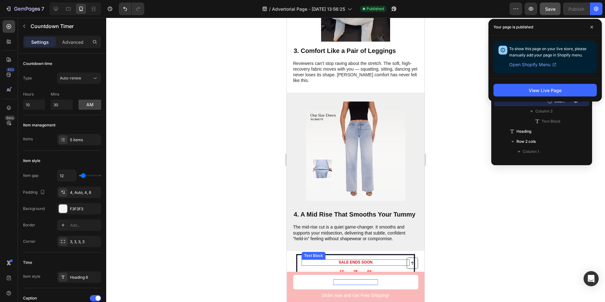
click at [356, 260] on p "SALE ENDS SOON" at bounding box center [355, 262] width 107 height 5
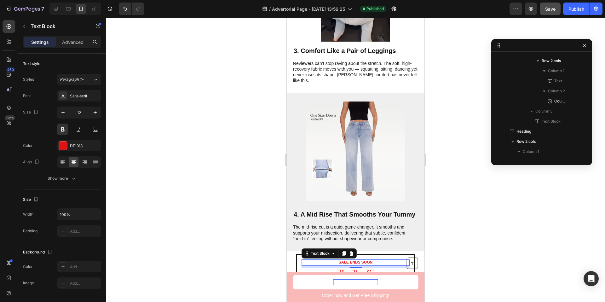
scroll to position [583, 0]
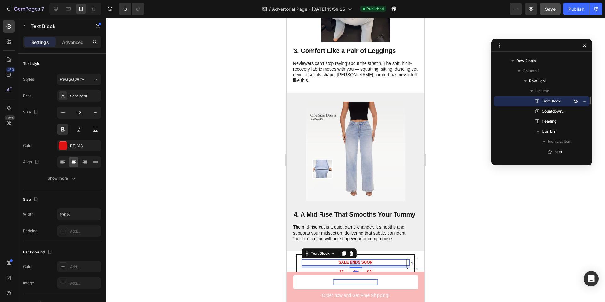
click at [356, 260] on p "SALE ENDS SOON" at bounding box center [355, 262] width 107 height 5
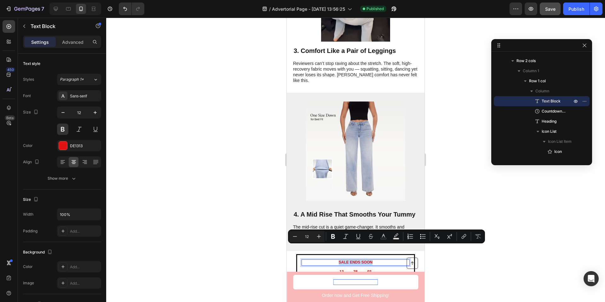
copy p "SALE ENDS SOON"
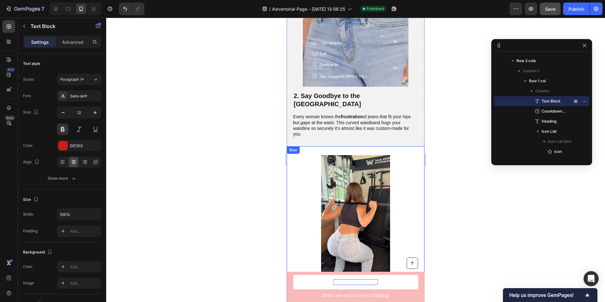
type input "16"
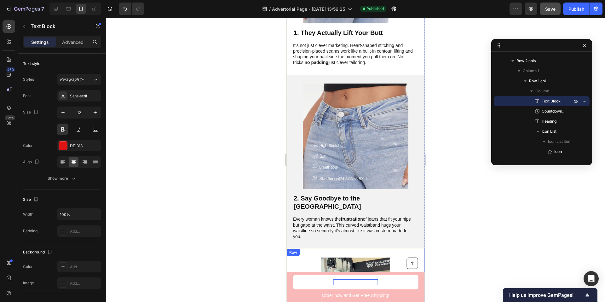
scroll to position [0, 0]
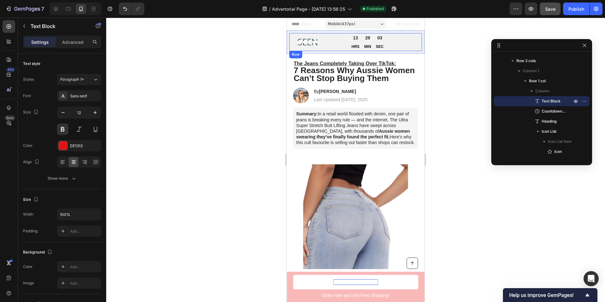
click at [342, 36] on div "Image Limited time: 50% OFF + FREESHIPPING Text Block 13 HRS 29 MIN 03 SEC Coun…" at bounding box center [355, 42] width 133 height 18
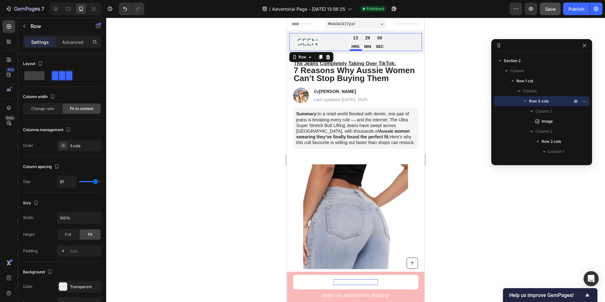
click at [357, 50] on div at bounding box center [356, 50] width 13 height 2
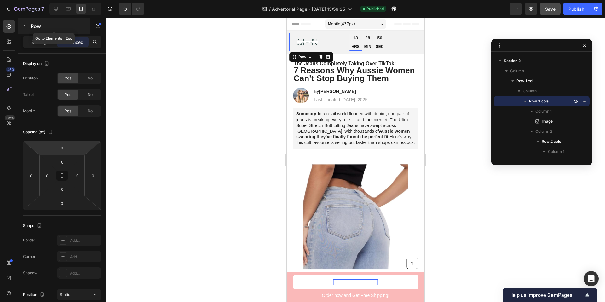
click at [25, 28] on icon "button" at bounding box center [24, 26] width 5 height 5
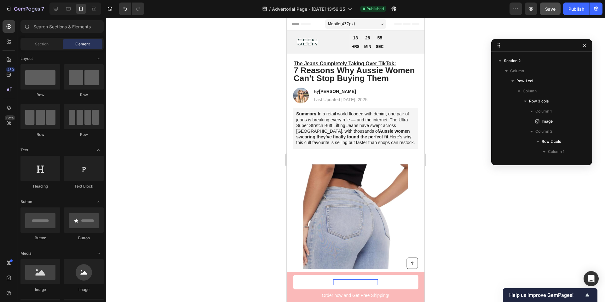
click at [47, 49] on div "Section Element" at bounding box center [61, 44] width 83 height 13
click at [43, 44] on span "Section" at bounding box center [42, 44] width 14 height 6
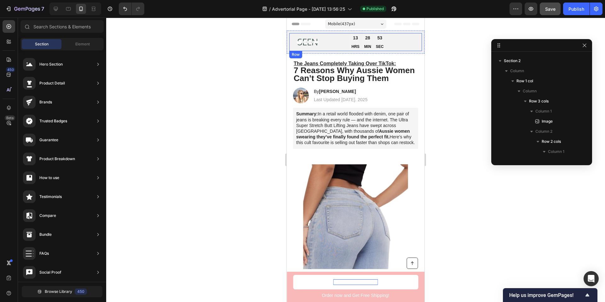
click at [330, 40] on div "Image Limited time: 50% OFF + FREESHIPPING Text Block 13 HRS 28 MIN 53 SEC Coun…" at bounding box center [355, 42] width 133 height 18
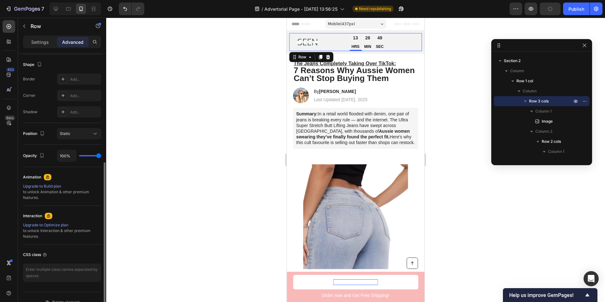
scroll to position [171, 0]
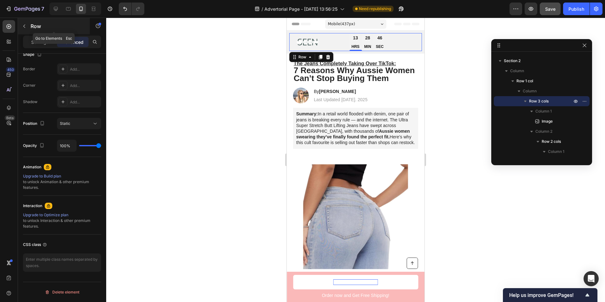
click at [26, 30] on button "button" at bounding box center [24, 26] width 10 height 10
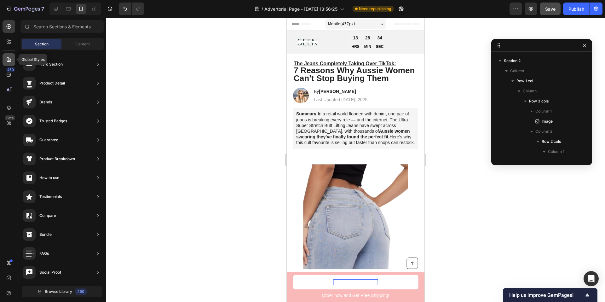
click at [9, 62] on icon at bounding box center [9, 59] width 6 height 6
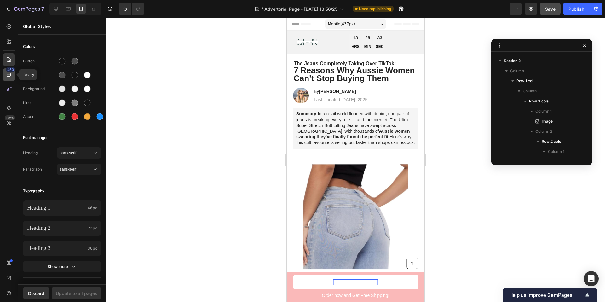
click at [9, 76] on icon at bounding box center [9, 75] width 6 height 6
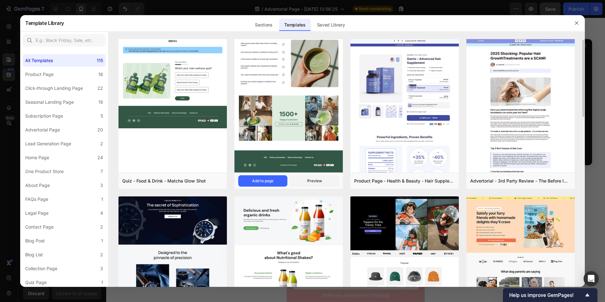
scroll to position [2, 0]
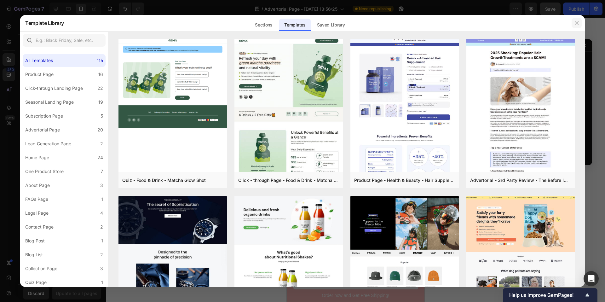
click at [576, 24] on icon "button" at bounding box center [576, 22] width 5 height 5
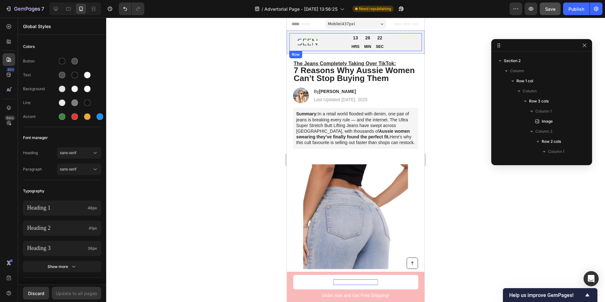
click at [331, 41] on div "Image Limited time: 50% OFF + FREESHIPPING Text Block 13 HRS 28 MIN 22 SEC Coun…" at bounding box center [355, 42] width 133 height 18
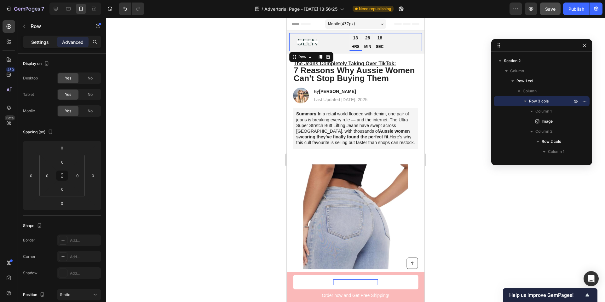
click at [35, 40] on p "Settings" at bounding box center [40, 42] width 18 height 7
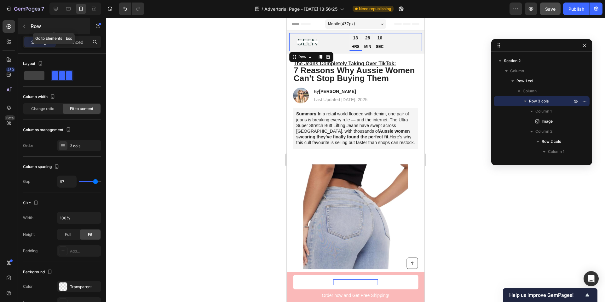
click at [24, 30] on button "button" at bounding box center [24, 26] width 10 height 10
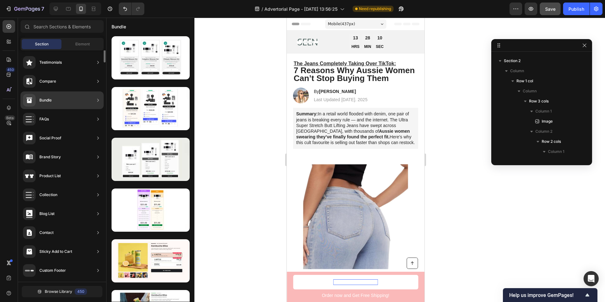
scroll to position [0, 0]
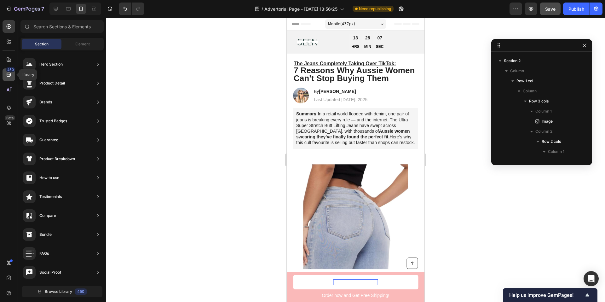
click at [5, 74] on div "450" at bounding box center [9, 74] width 13 height 13
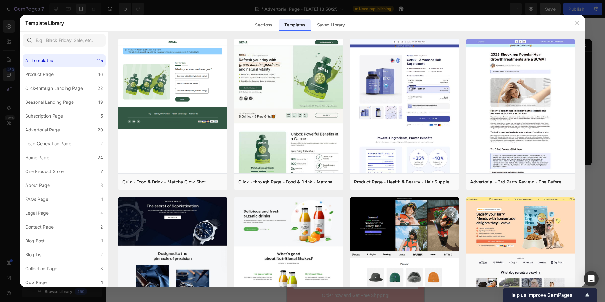
click at [7, 61] on div at bounding box center [302, 151] width 605 height 302
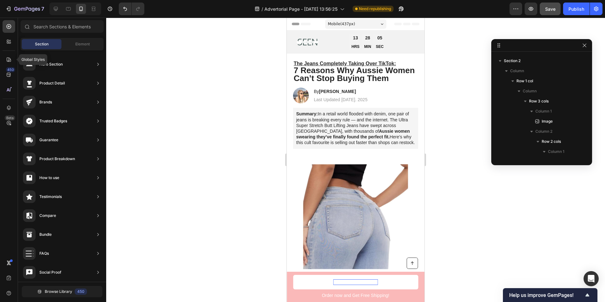
click at [7, 61] on icon at bounding box center [9, 59] width 6 height 6
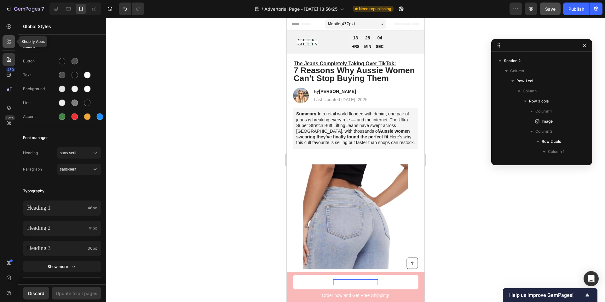
click at [9, 44] on icon at bounding box center [9, 41] width 6 height 6
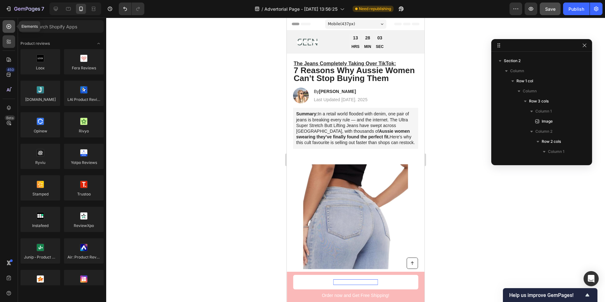
click at [9, 28] on icon at bounding box center [9, 26] width 6 height 6
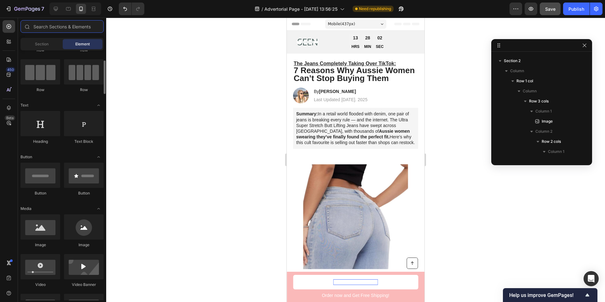
scroll to position [49, 0]
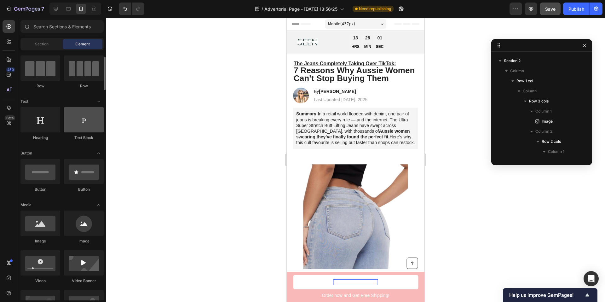
click at [80, 120] on div at bounding box center [84, 119] width 40 height 25
drag, startPoint x: 360, startPoint y: 136, endPoint x: 363, endPoint y: 35, distance: 101.2
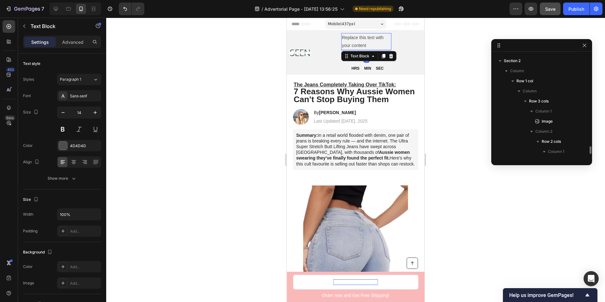
scroll to position [160, 0]
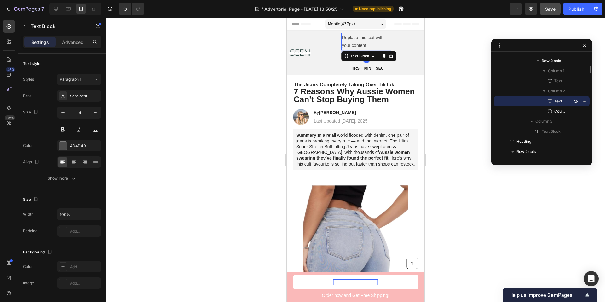
click at [354, 43] on div "Replace this text with your content" at bounding box center [366, 41] width 50 height 17
click at [354, 43] on p "Replace this text with your content" at bounding box center [366, 42] width 49 height 16
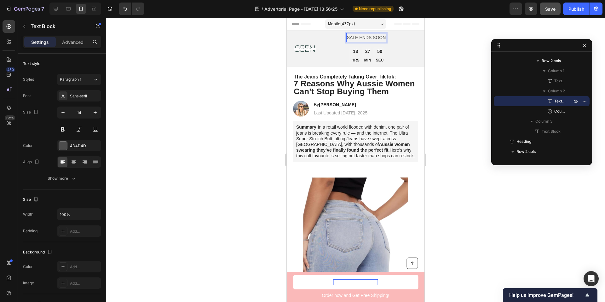
click at [447, 46] on div at bounding box center [355, 160] width 499 height 284
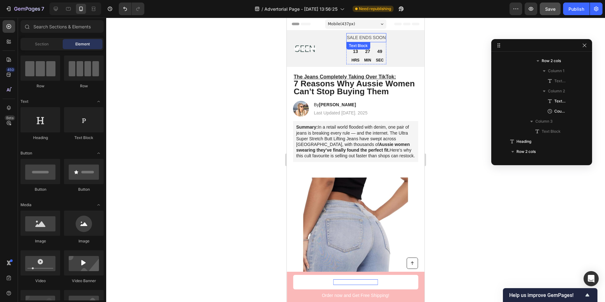
click at [374, 37] on p "SALE ENDS SOON" at bounding box center [366, 38] width 39 height 8
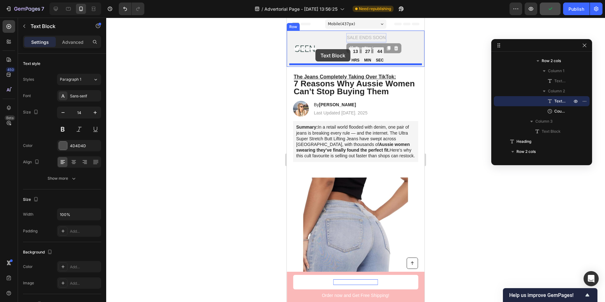
drag, startPoint x: 351, startPoint y: 49, endPoint x: 316, endPoint y: 49, distance: 35.3
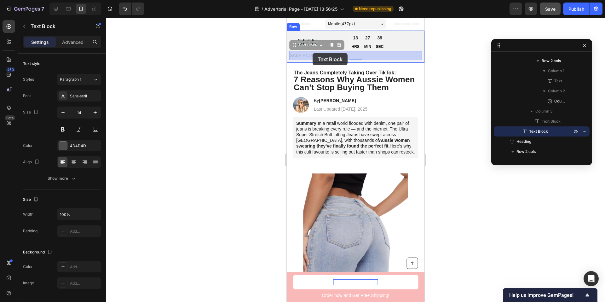
drag, startPoint x: 293, startPoint y: 46, endPoint x: 313, endPoint y: 53, distance: 21.8
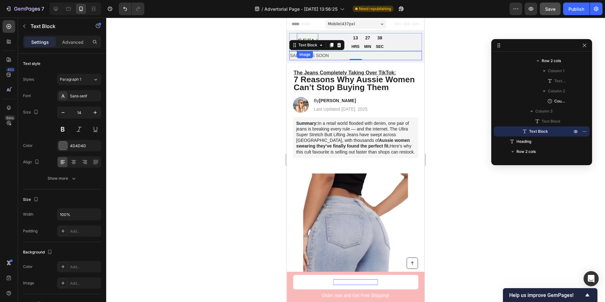
click at [308, 37] on img at bounding box center [307, 42] width 21 height 18
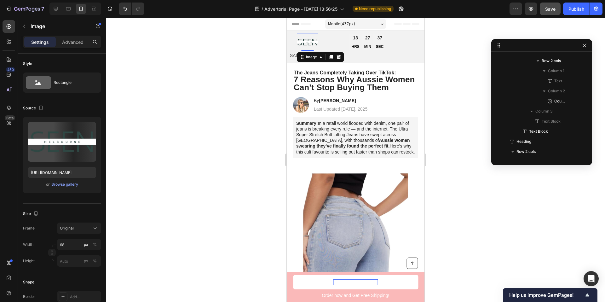
scroll to position [99, 0]
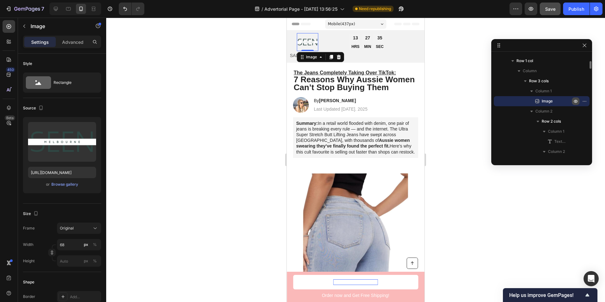
click at [575, 101] on icon "button" at bounding box center [575, 101] width 5 height 5
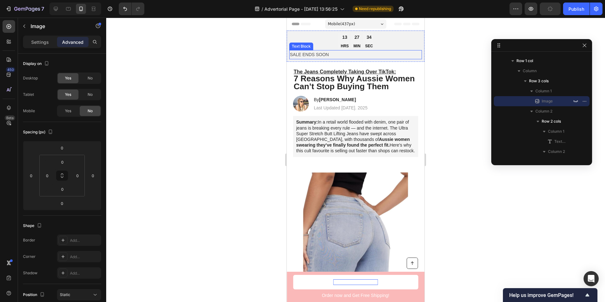
click at [293, 54] on p "SALE ENDS SOON" at bounding box center [355, 55] width 131 height 8
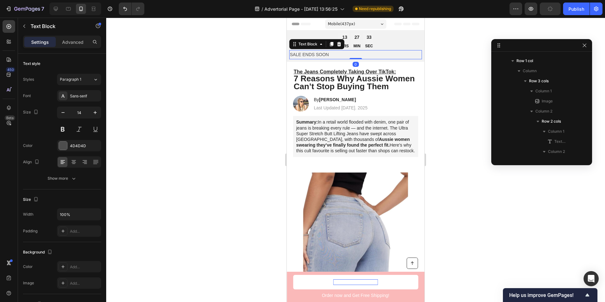
scroll to position [190, 0]
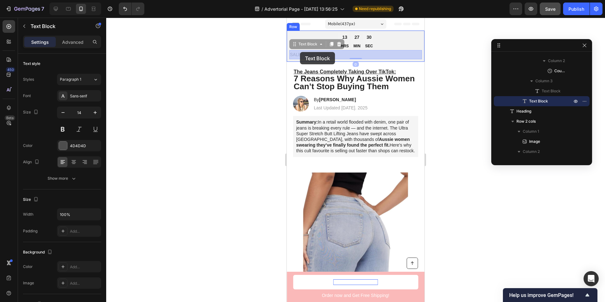
drag, startPoint x: 294, startPoint y: 46, endPoint x: 300, endPoint y: 52, distance: 8.7
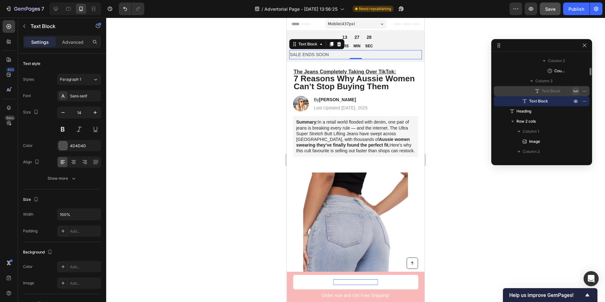
click at [575, 92] on icon "button" at bounding box center [575, 91] width 5 height 5
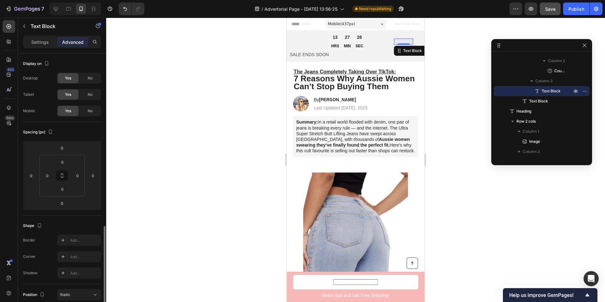
scroll to position [107, 0]
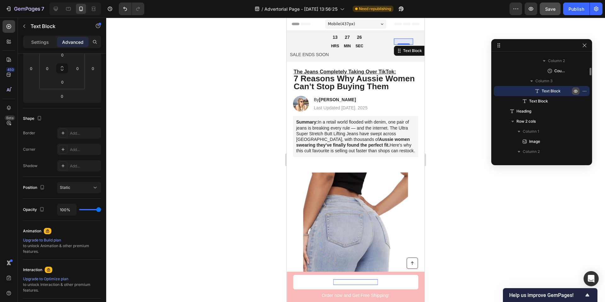
click at [577, 92] on icon "button" at bounding box center [575, 91] width 5 height 5
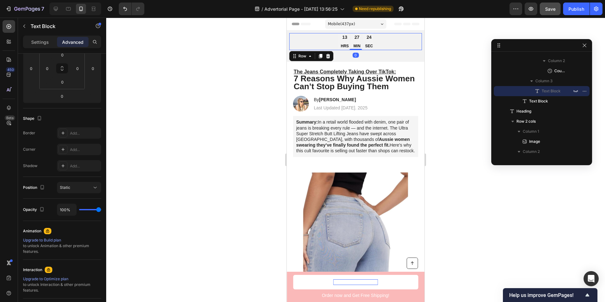
click at [311, 40] on div "Image Limited time: 50% OFF + FREESHIPPING Text Block 13 HRS 27 MIN 24 SEC Coun…" at bounding box center [355, 41] width 133 height 17
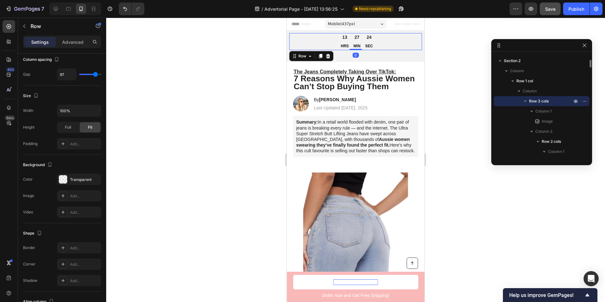
scroll to position [0, 0]
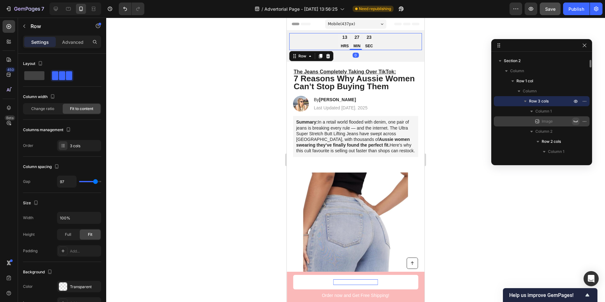
click at [575, 122] on icon "button" at bounding box center [575, 121] width 5 height 5
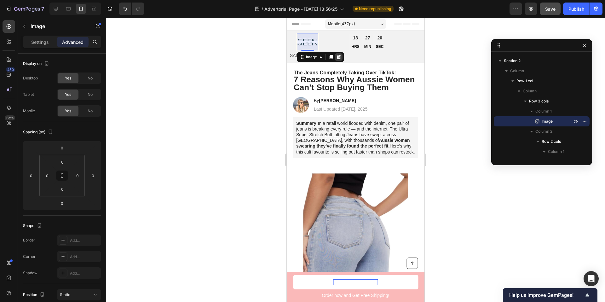
click at [340, 57] on icon at bounding box center [338, 57] width 5 height 5
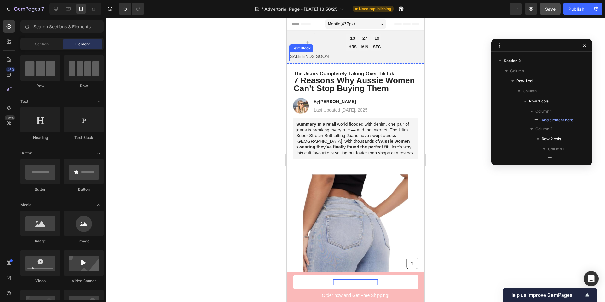
click at [307, 57] on p "SALE ENDS SOON" at bounding box center [355, 57] width 131 height 8
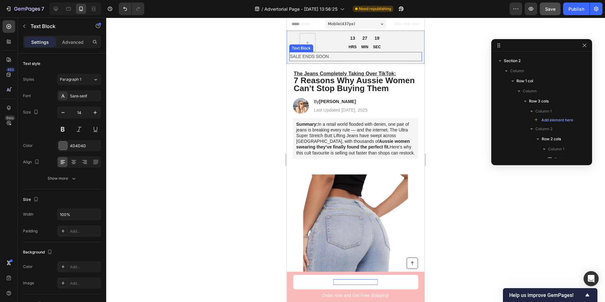
scroll to position [188, 0]
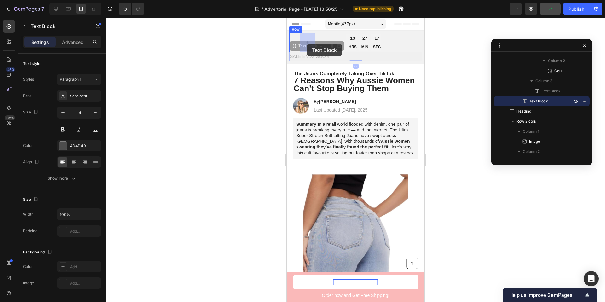
drag, startPoint x: 295, startPoint y: 47, endPoint x: 307, endPoint y: 44, distance: 11.9
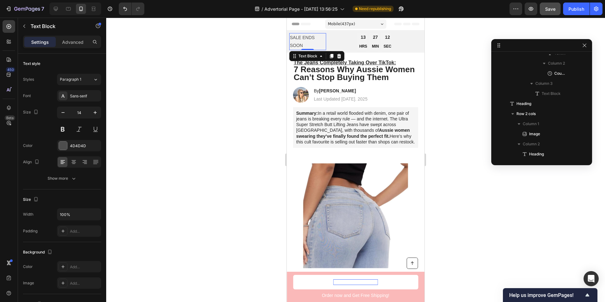
click at [295, 44] on p "SALE ENDS SOON" at bounding box center [308, 42] width 36 height 16
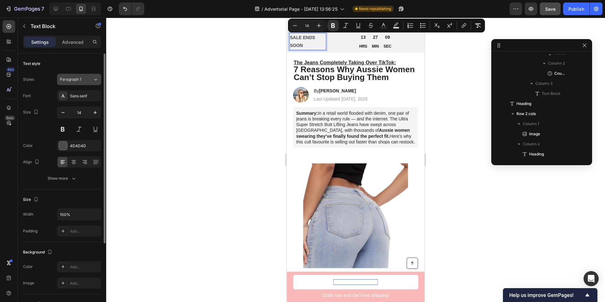
click at [82, 79] on div "Paragraph 1" at bounding box center [73, 80] width 26 height 6
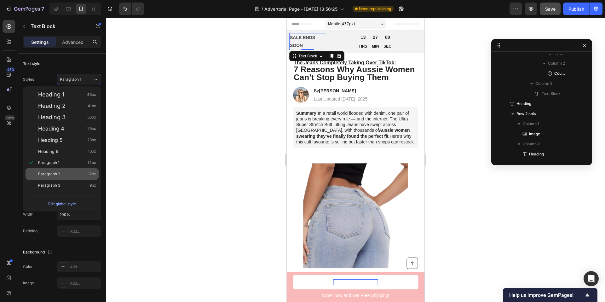
click at [64, 175] on div "Paragraph 2 12px" at bounding box center [67, 174] width 58 height 6
type input "12"
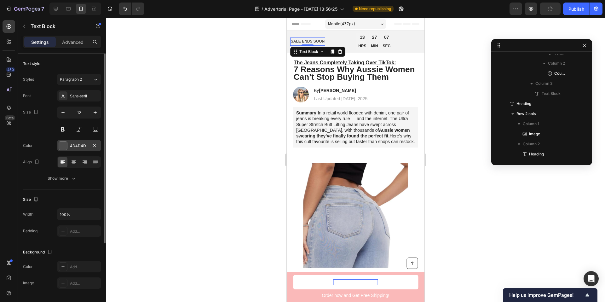
click at [78, 144] on div "4D4D4D" at bounding box center [79, 146] width 18 height 6
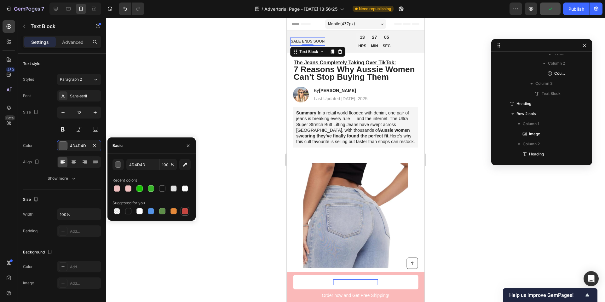
click at [184, 210] on div at bounding box center [185, 211] width 6 height 6
type input "C5453F"
click at [207, 92] on div at bounding box center [355, 160] width 499 height 284
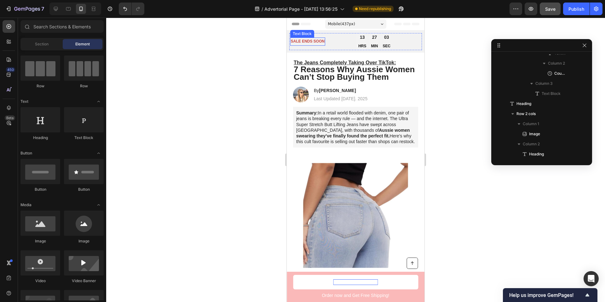
click at [319, 42] on strong "SALE ENDS SOON" at bounding box center [308, 41] width 34 height 4
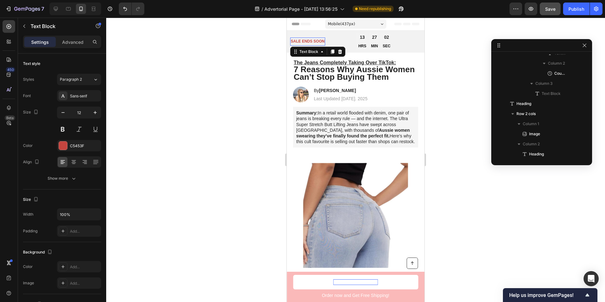
scroll to position [99, 0]
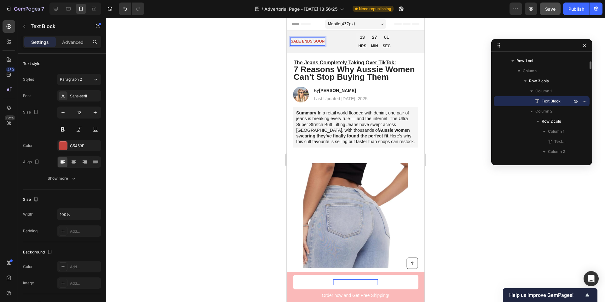
click at [320, 41] on strong "SALE ENDS SOON" at bounding box center [308, 41] width 34 height 4
click at [196, 90] on div at bounding box center [355, 160] width 499 height 284
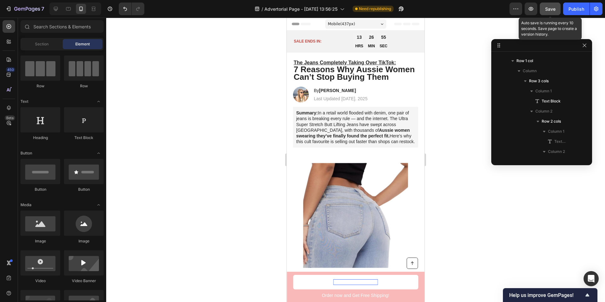
click at [555, 7] on span "Save" at bounding box center [550, 8] width 10 height 5
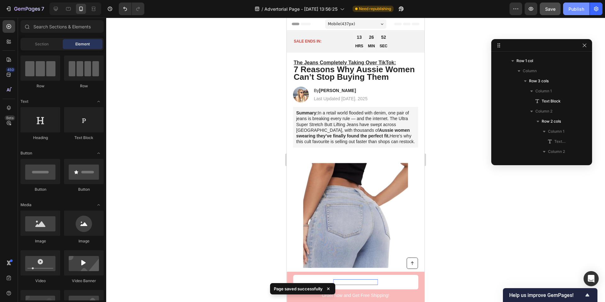
click at [576, 14] on button "Publish" at bounding box center [576, 9] width 26 height 13
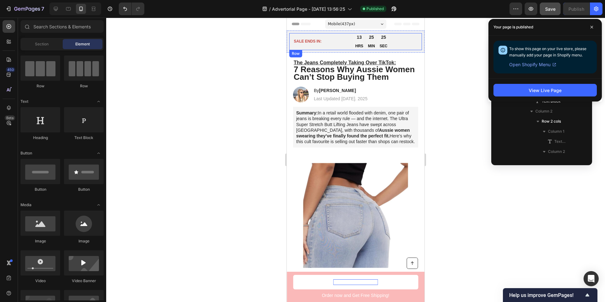
click at [343, 43] on div "SALE ENDS IN: Text Block Limited time: 50% OFF + FREESHIPPING Text Block 13 HRS…" at bounding box center [355, 41] width 133 height 17
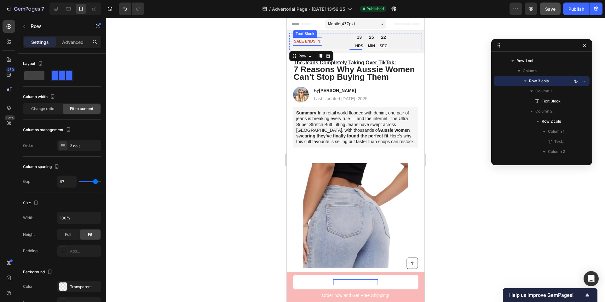
click at [316, 41] on strong "SALE ENDS IN:" at bounding box center [308, 41] width 28 height 4
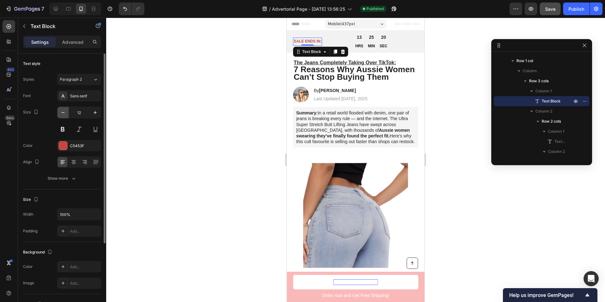
click at [61, 115] on icon "button" at bounding box center [63, 112] width 6 height 6
type input "11"
click at [370, 39] on div "25" at bounding box center [370, 37] width 7 height 6
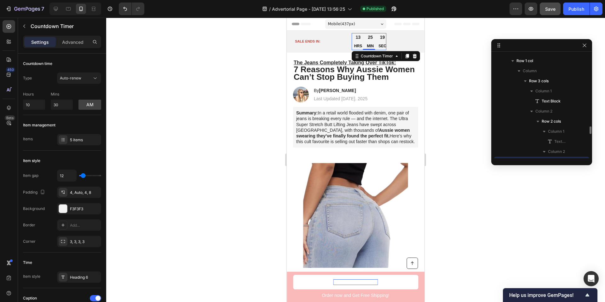
scroll to position [160, 0]
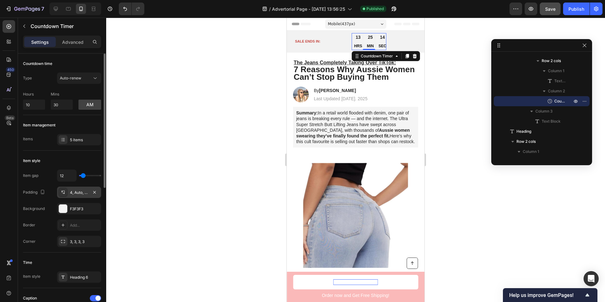
click at [78, 192] on div "4, Auto, 4, 8" at bounding box center [79, 193] width 18 height 6
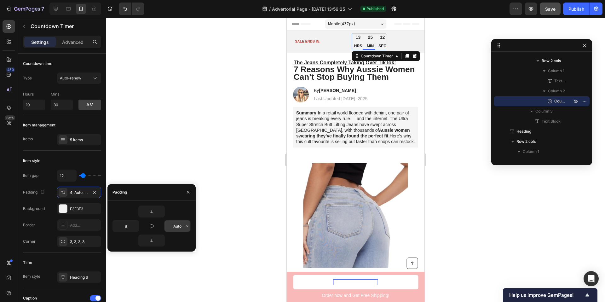
click at [175, 228] on input "Auto" at bounding box center [178, 225] width 26 height 11
type input "8"
click at [168, 153] on div at bounding box center [355, 160] width 499 height 284
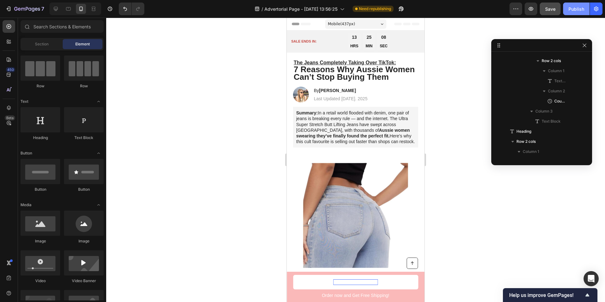
click at [572, 11] on div "Publish" at bounding box center [577, 9] width 16 height 7
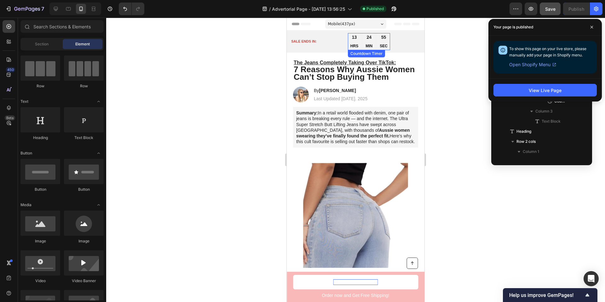
click at [368, 41] on div "24 MIN" at bounding box center [369, 41] width 12 height 17
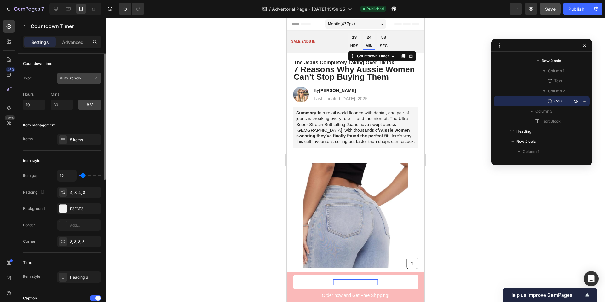
click at [85, 77] on div "Auto-renew" at bounding box center [76, 78] width 32 height 6
click at [49, 74] on div "Type Auto-renew" at bounding box center [62, 77] width 78 height 11
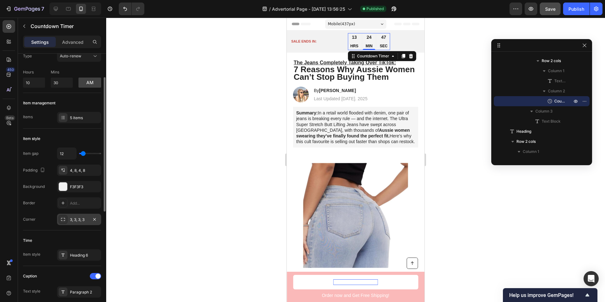
scroll to position [31, 0]
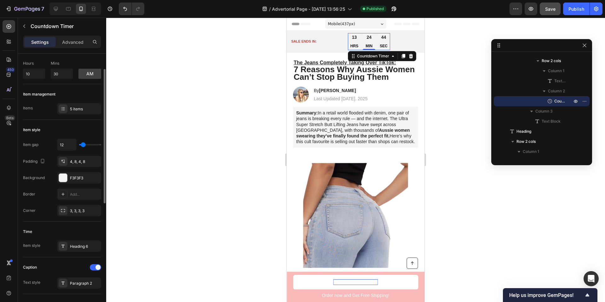
type input "2"
type input "1"
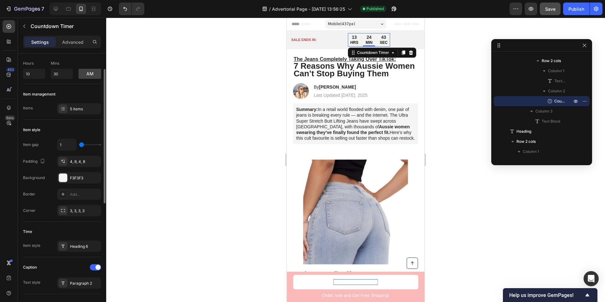
type input "2"
type input "7"
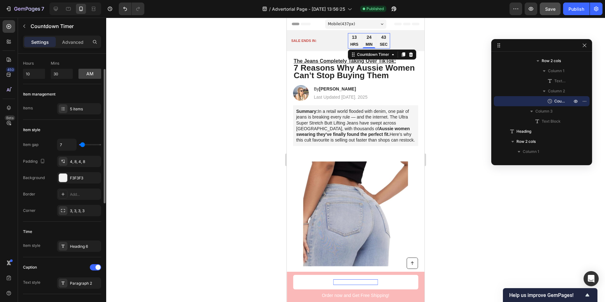
type input "8"
type input "9"
type input "12"
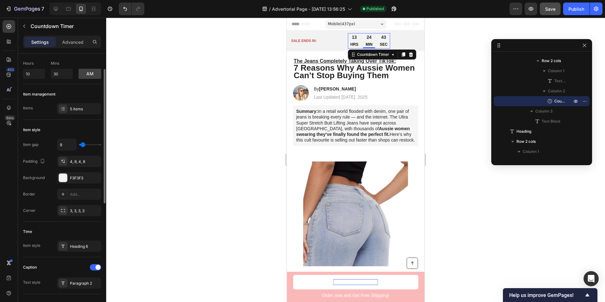
type input "12"
type input "13"
type input "14"
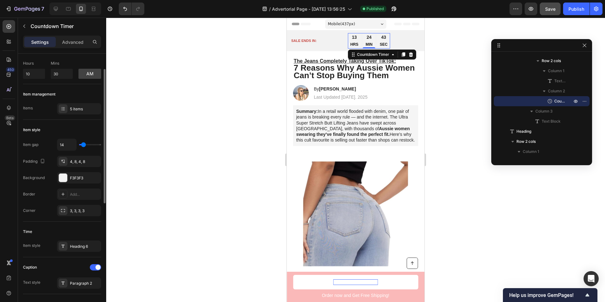
type input "15"
type input "16"
type input "17"
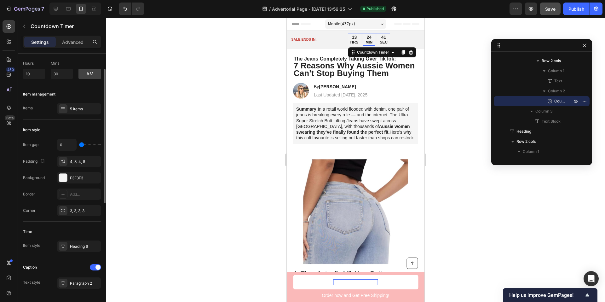
drag, startPoint x: 82, startPoint y: 146, endPoint x: 71, endPoint y: 146, distance: 10.7
click at [79, 145] on input "range" at bounding box center [90, 144] width 22 height 1
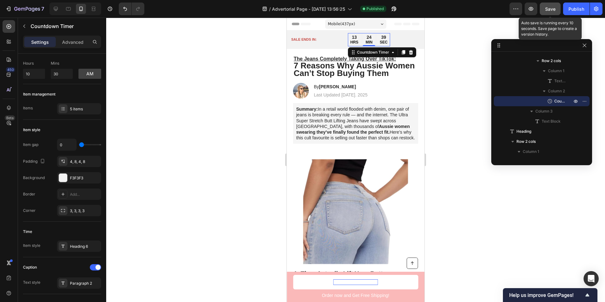
click at [553, 8] on span "Save" at bounding box center [550, 8] width 10 height 5
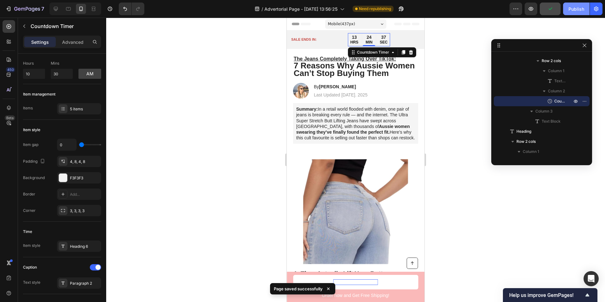
click at [578, 11] on div "Publish" at bounding box center [577, 9] width 16 height 7
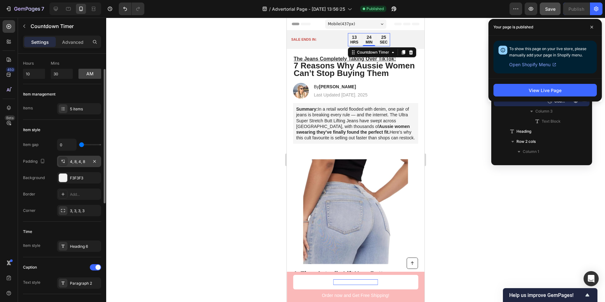
click at [77, 162] on div "4, 8, 4, 8" at bounding box center [79, 162] width 18 height 6
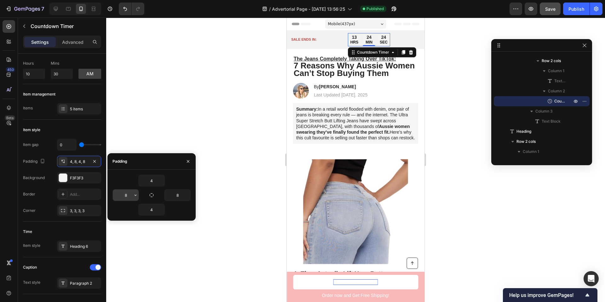
click at [123, 194] on input "8" at bounding box center [126, 194] width 26 height 11
click at [177, 196] on input "8" at bounding box center [178, 194] width 26 height 11
click at [222, 126] on div at bounding box center [355, 160] width 499 height 284
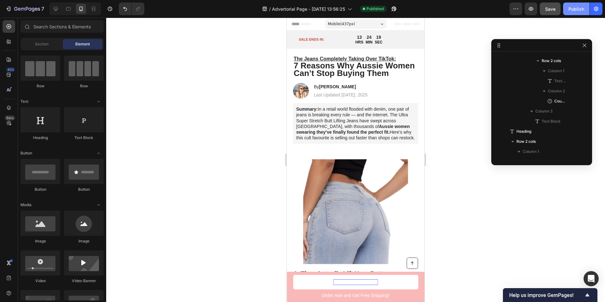
click at [573, 8] on div "Publish" at bounding box center [577, 9] width 16 height 7
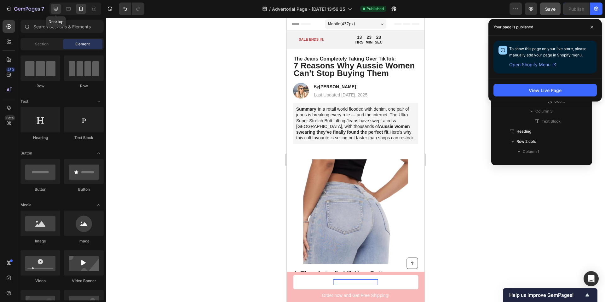
click at [58, 9] on icon at bounding box center [56, 9] width 6 height 6
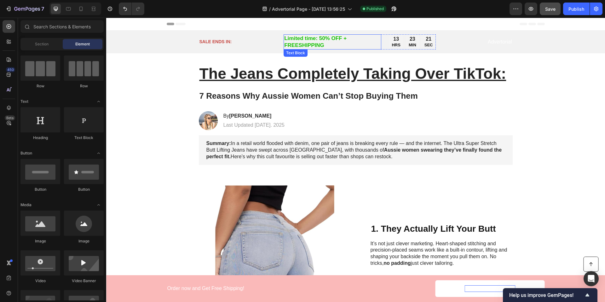
click at [304, 44] on p "Limited time: 50% OFF + FREESHIPPING" at bounding box center [332, 42] width 96 height 14
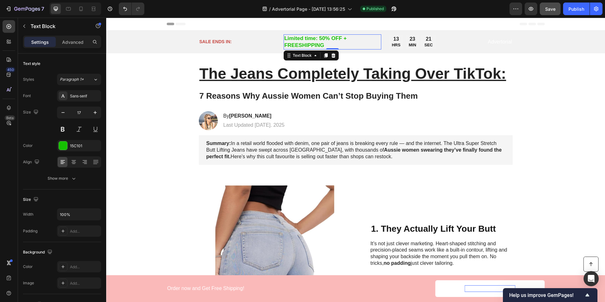
click at [308, 42] on p "Limited time: 50% OFF + FREESHIPPING" at bounding box center [332, 42] width 96 height 14
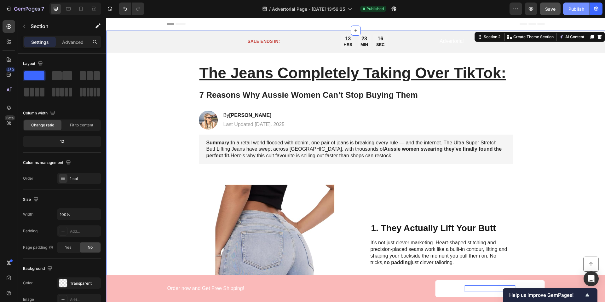
click at [573, 10] on div "Publish" at bounding box center [577, 9] width 16 height 7
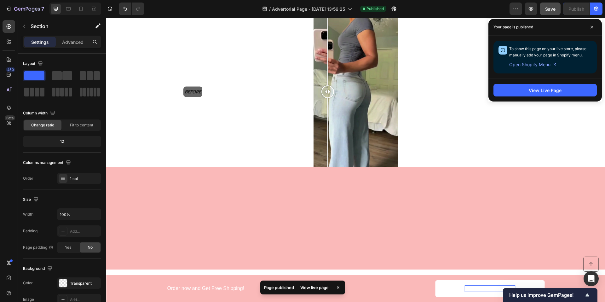
scroll to position [1419, 0]
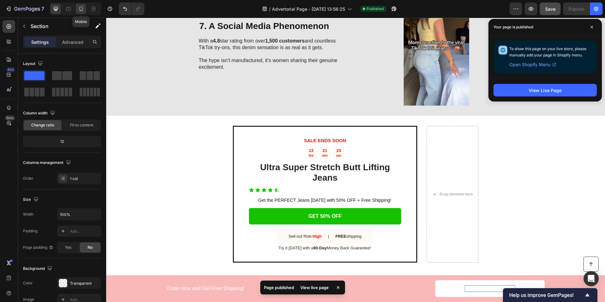
click at [84, 7] on icon at bounding box center [81, 9] width 6 height 6
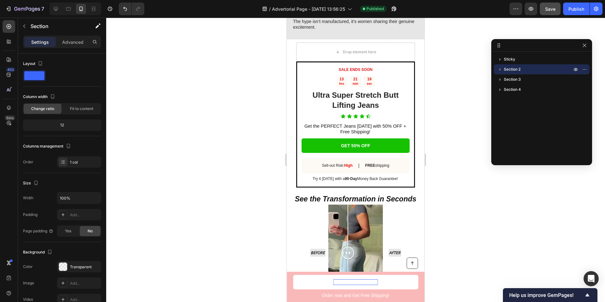
scroll to position [1456, 0]
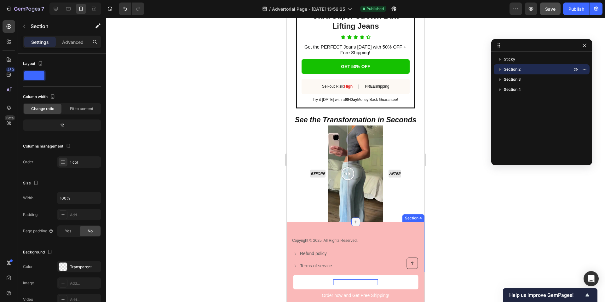
click at [357, 224] on icon at bounding box center [355, 221] width 5 height 5
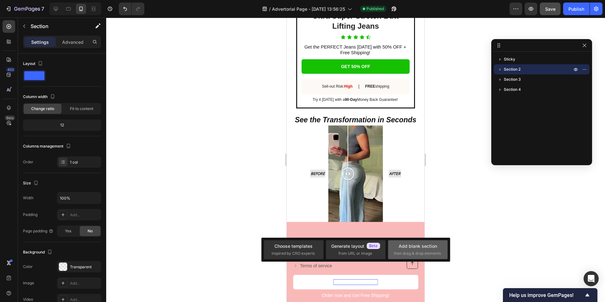
click at [412, 249] on div "Add blank section" at bounding box center [418, 246] width 38 height 7
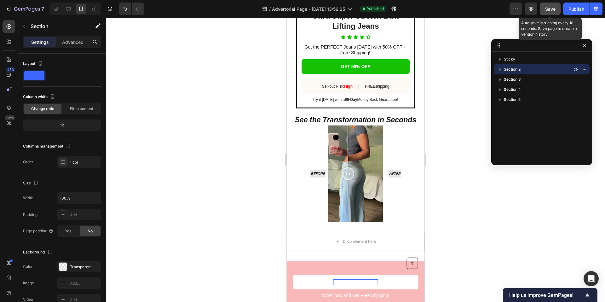
click at [553, 8] on span "Save" at bounding box center [550, 8] width 10 height 5
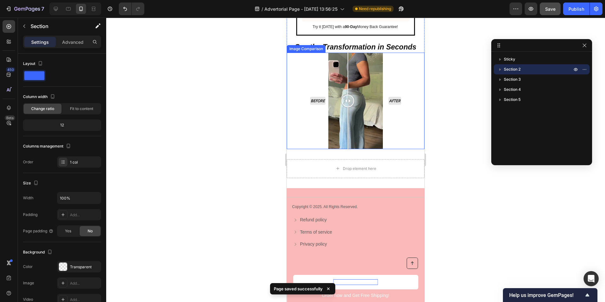
scroll to position [1530, 0]
